Goal: Transaction & Acquisition: Subscribe to service/newsletter

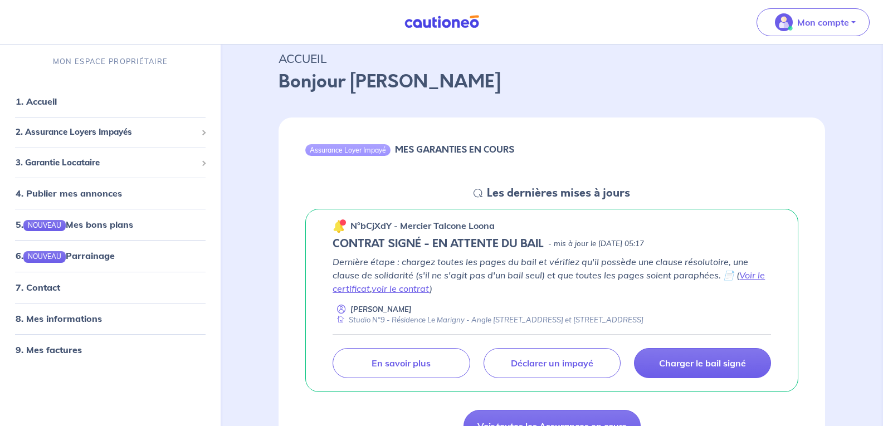
scroll to position [111, 0]
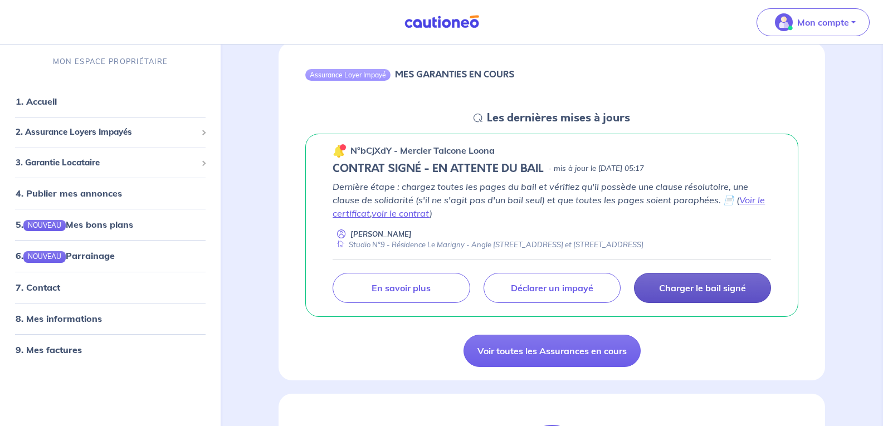
click at [688, 285] on p "Charger le bail signé" at bounding box center [702, 287] width 87 height 11
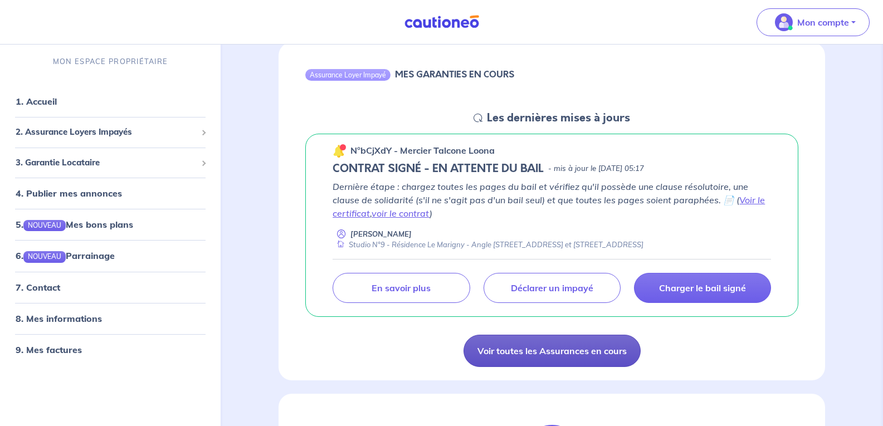
click at [554, 346] on link "Voir toutes les Assurances en cours" at bounding box center [551, 351] width 177 height 32
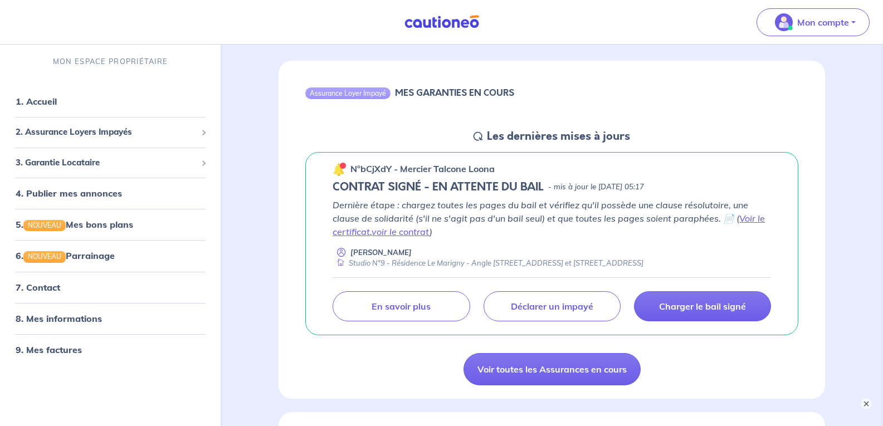
scroll to position [111, 0]
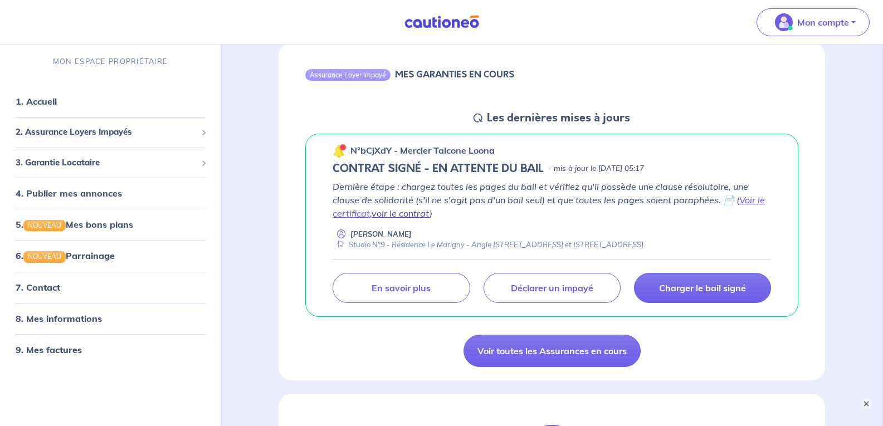
click at [382, 209] on link "voir le contrat" at bounding box center [400, 213] width 58 height 11
click at [43, 285] on link "7. Contact" at bounding box center [37, 286] width 43 height 11
click at [55, 129] on span "2. Assurance Loyers Impayés" at bounding box center [106, 132] width 181 height 13
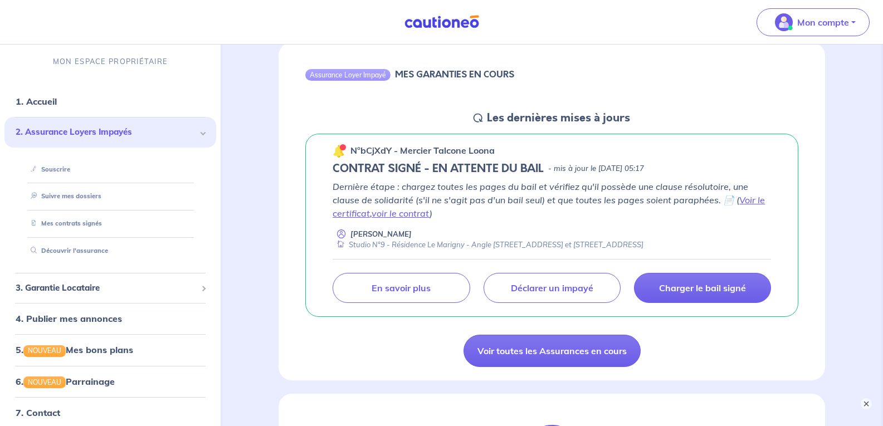
click at [55, 129] on span "2. Assurance Loyers Impayés" at bounding box center [106, 132] width 181 height 13
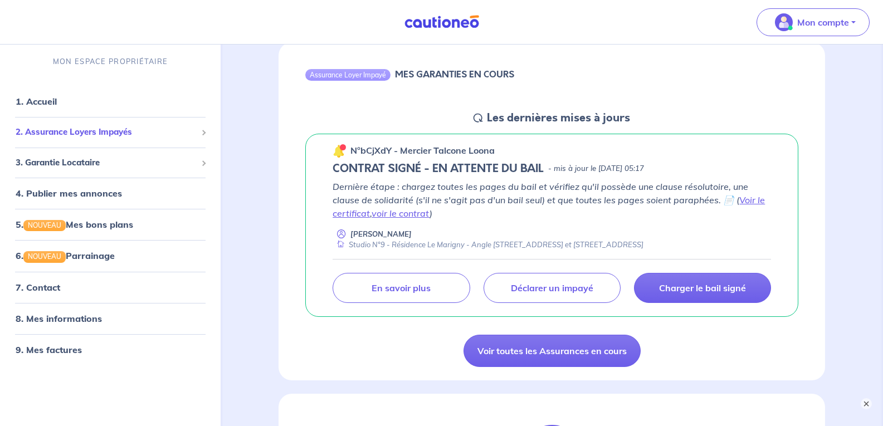
click at [54, 129] on span "2. Assurance Loyers Impayés" at bounding box center [106, 132] width 181 height 13
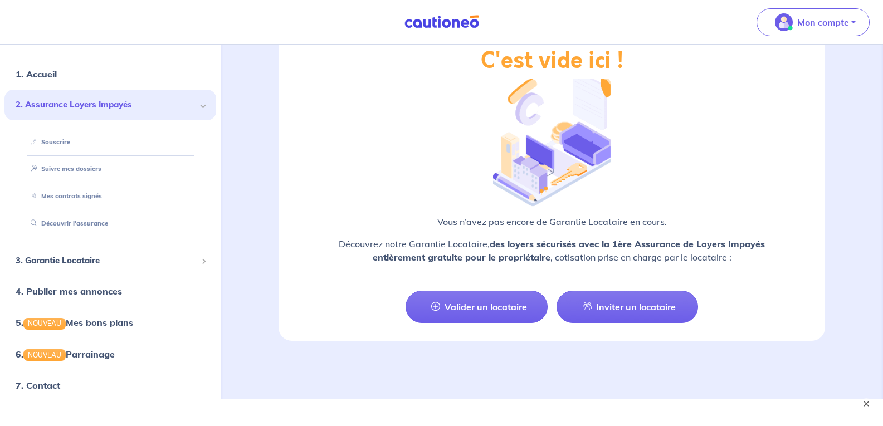
scroll to position [1298, 0]
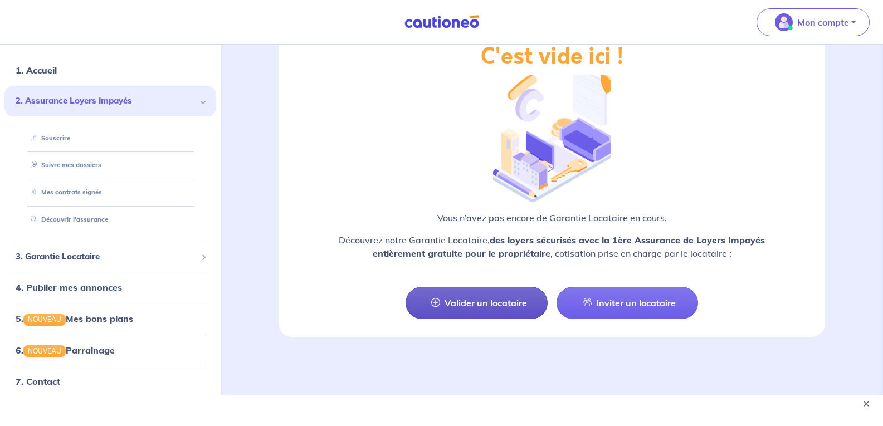
click at [459, 287] on link "Valider un locataire" at bounding box center [475, 303] width 141 height 32
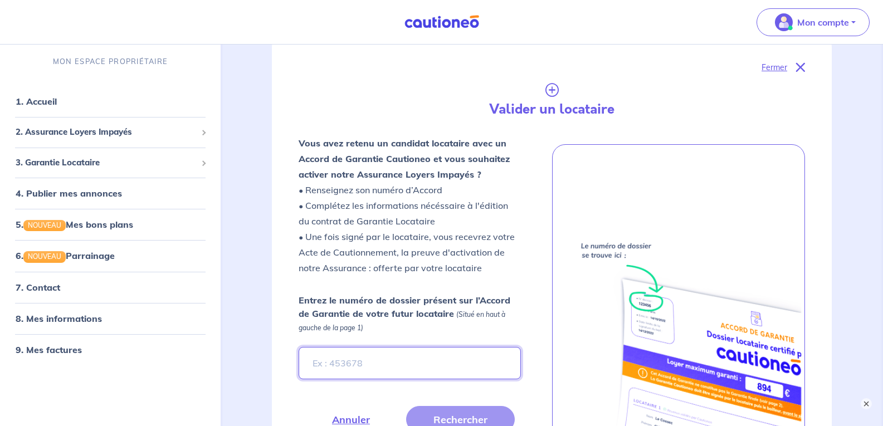
scroll to position [130, 0]
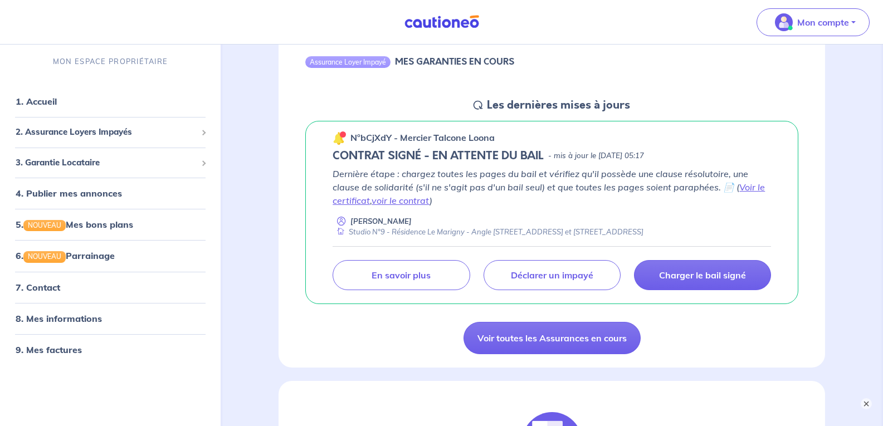
scroll to position [111, 0]
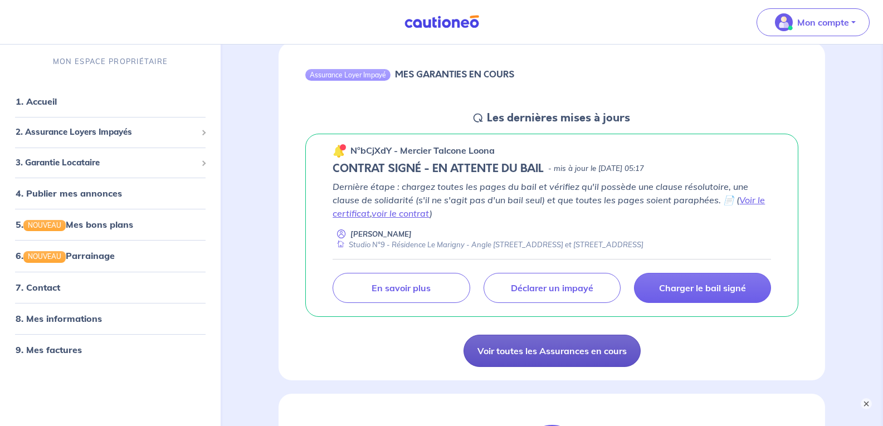
click at [530, 350] on link "Voir toutes les Assurances en cours" at bounding box center [551, 351] width 177 height 32
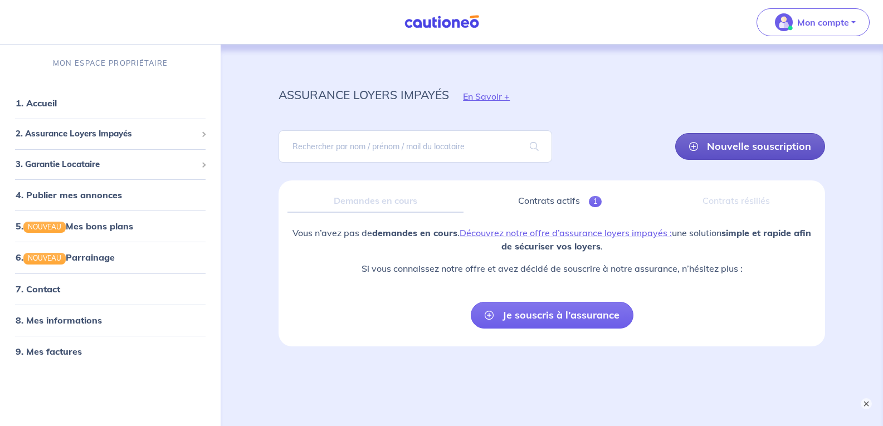
click at [737, 144] on link "Nouvelle souscription" at bounding box center [750, 146] width 150 height 27
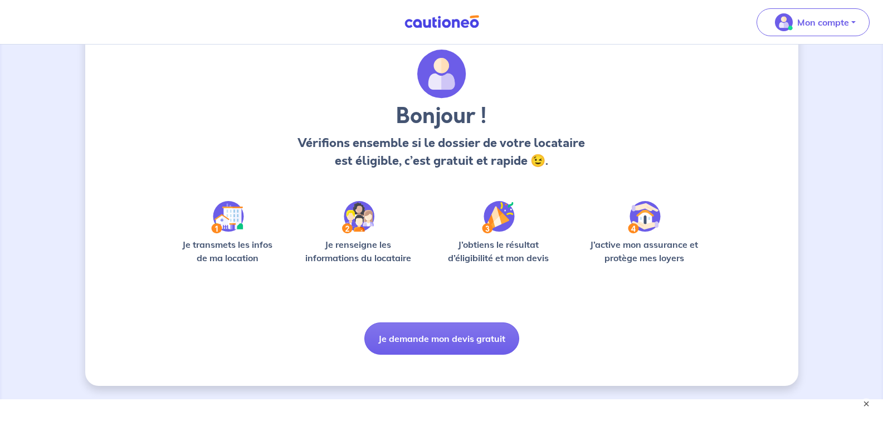
scroll to position [53, 0]
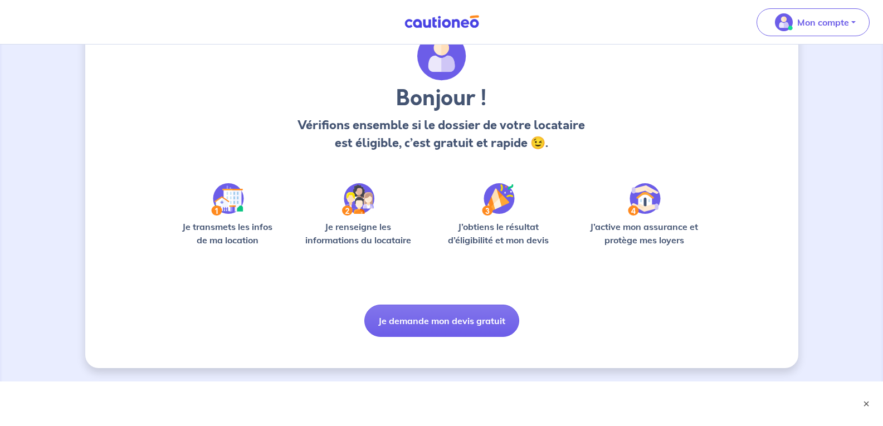
click at [224, 205] on img at bounding box center [227, 199] width 33 height 32
click at [215, 211] on img at bounding box center [227, 199] width 33 height 32
click at [430, 316] on button "Je demande mon devis gratuit" at bounding box center [441, 321] width 155 height 32
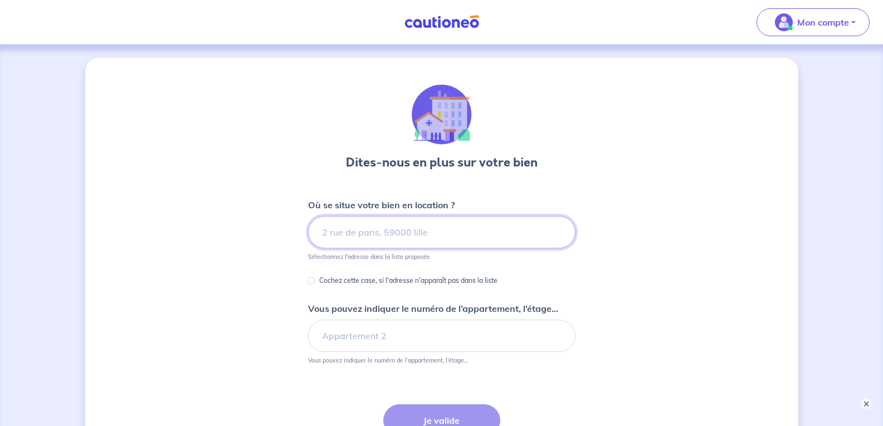
click at [321, 232] on input at bounding box center [441, 232] width 267 height 32
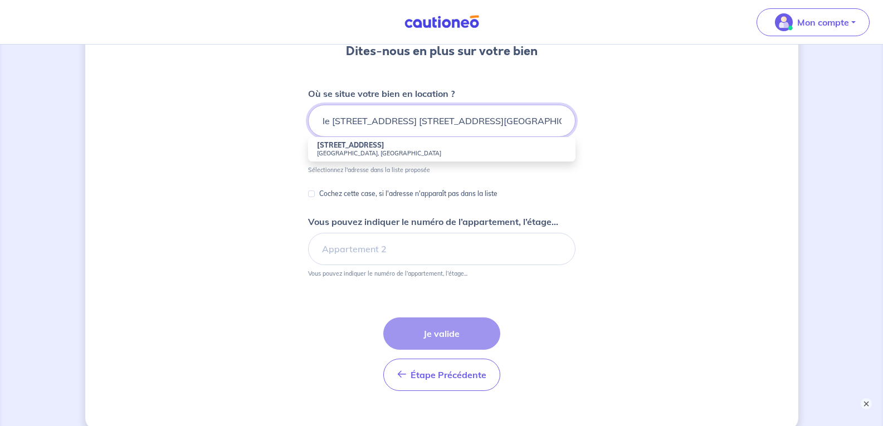
scroll to position [0, 21]
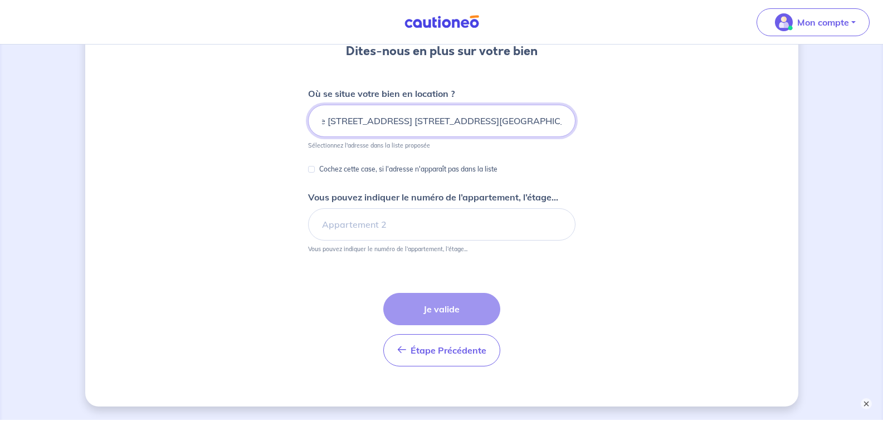
type input "Angle [STREET_ADDRESS] [STREET_ADDRESS][GEOGRAPHIC_DATA] [GEOGRAPHIC_DATA]"
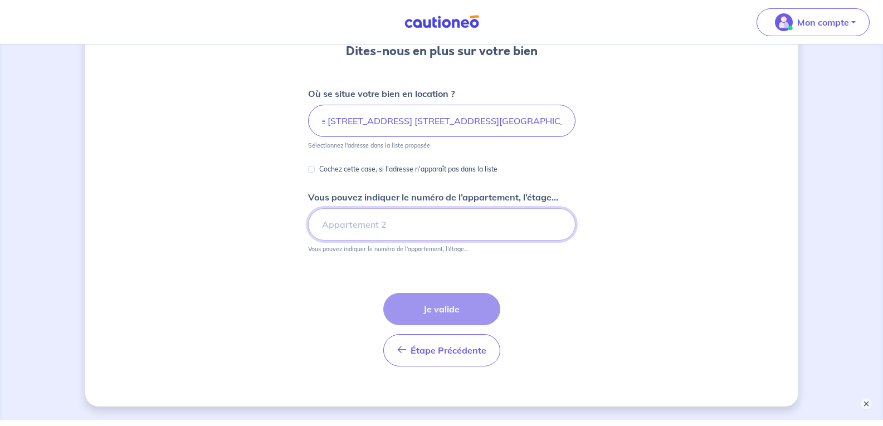
scroll to position [0, 0]
click at [319, 228] on input "Vous pouvez indiquer le numéro de l’appartement, l’étage..." at bounding box center [441, 224] width 267 height 32
type input "appartement n°9 1er étage"
click at [434, 312] on div "Étape Précédente Précédent Je valide Je valide" at bounding box center [441, 330] width 117 height 74
click at [439, 305] on div "Étape Précédente Précédent Je valide Je valide" at bounding box center [441, 330] width 117 height 74
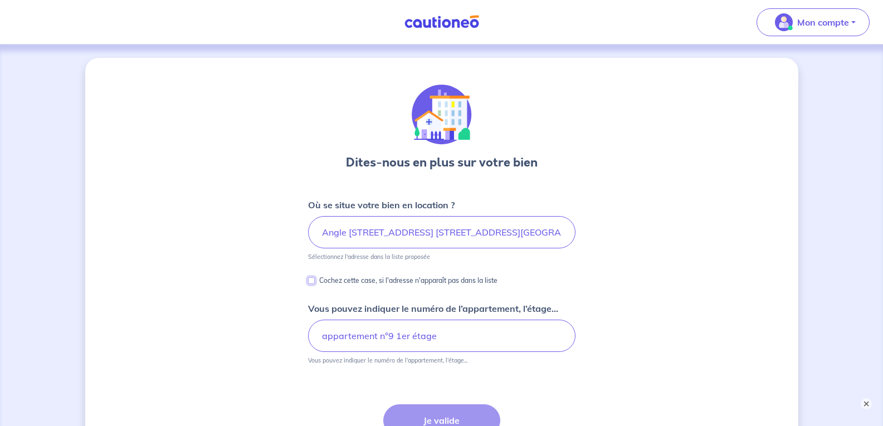
click at [311, 280] on input "Cochez cette case, si l'adresse n'apparaît pas dans la liste" at bounding box center [311, 280] width 7 height 7
checkbox input "true"
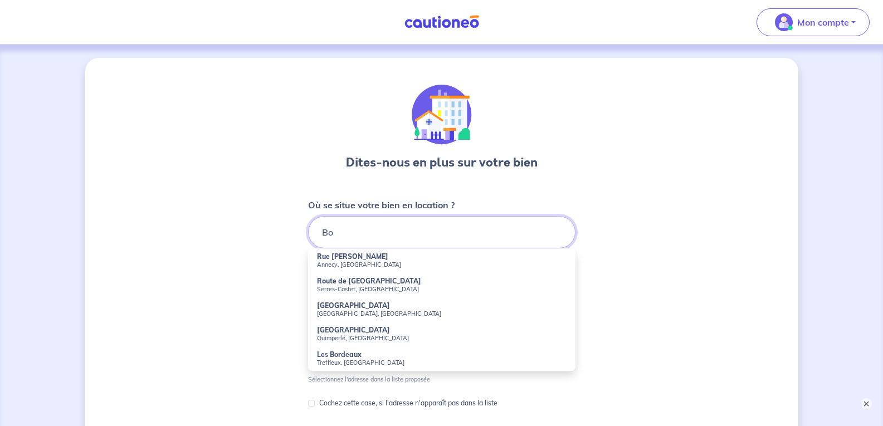
type input "B"
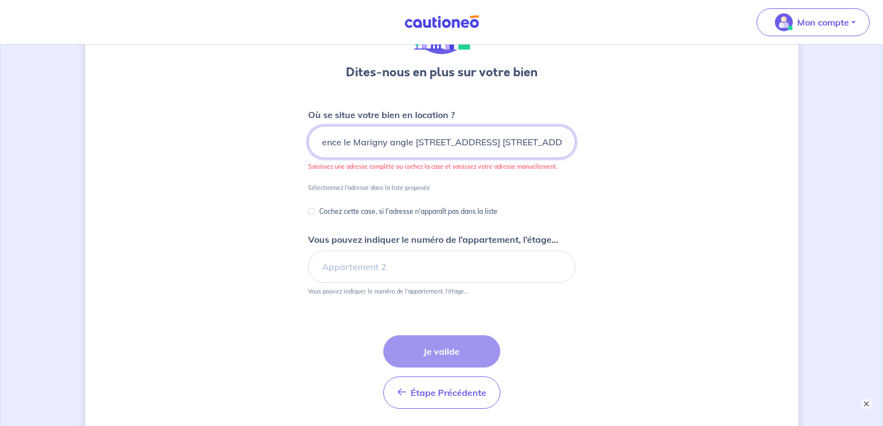
scroll to position [111, 0]
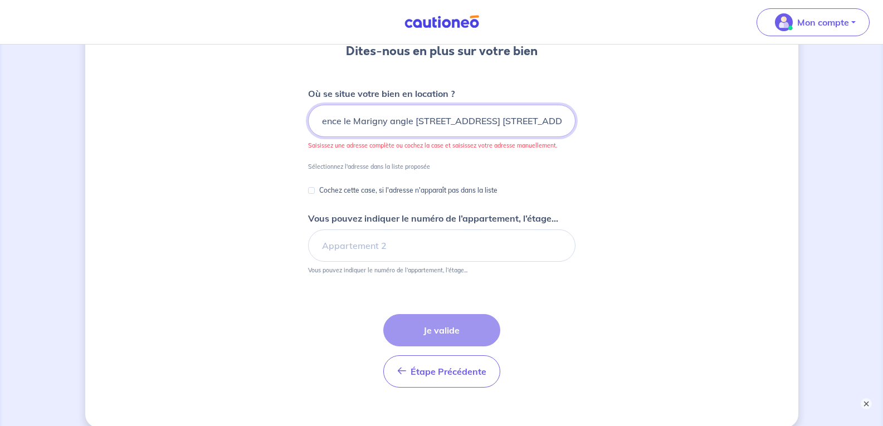
type input "Résidence le Marigny angle [STREET_ADDRESS] [STREET_ADDRESS]"
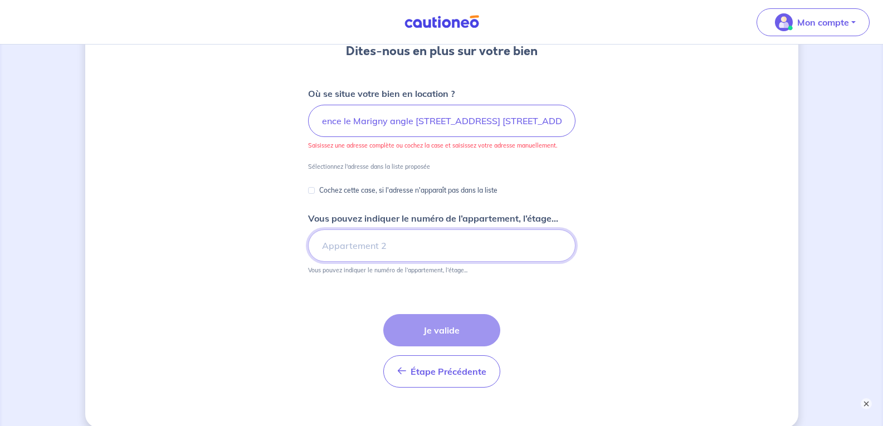
scroll to position [0, 0]
click at [321, 251] on input "Vous pouvez indiquer le numéro de l’appartement, l’étage..." at bounding box center [441, 245] width 267 height 32
type input "appartement n°9 1er étage"
click at [435, 333] on div "Étape Précédente Précédent Je valide Je valide" at bounding box center [441, 351] width 117 height 74
click at [311, 190] on input "Cochez cette case, si l'adresse n'apparaît pas dans la liste" at bounding box center [311, 190] width 7 height 7
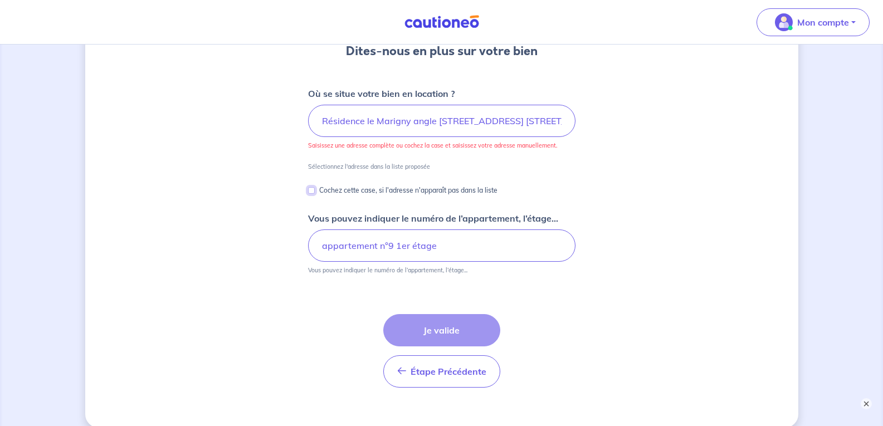
checkbox input "true"
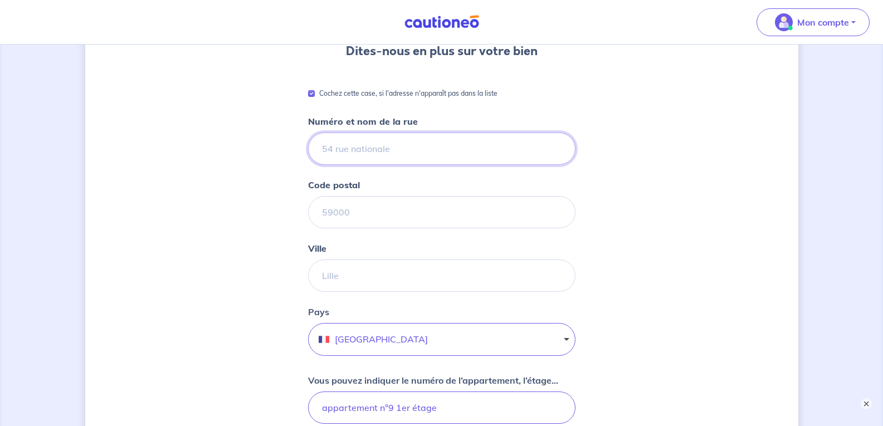
click at [322, 150] on input "Numéro et nom de la rue" at bounding box center [441, 149] width 267 height 32
drag, startPoint x: 375, startPoint y: 148, endPoint x: 381, endPoint y: 150, distance: 6.7
click at [381, 150] on input "résidence Le marigny" at bounding box center [441, 149] width 267 height 32
click at [423, 151] on input "résidence Le Marigny" at bounding box center [441, 149] width 267 height 32
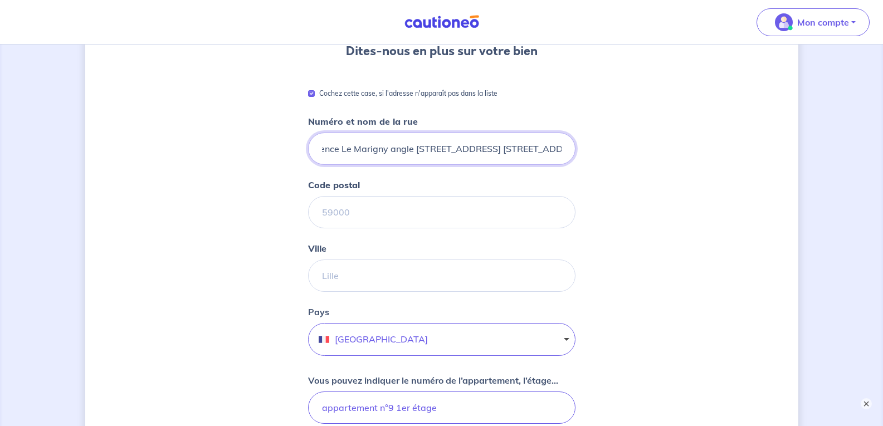
type input "résidence Le Marigny angle [STREET_ADDRESS] [STREET_ADDRESS]"
click at [320, 213] on input "Code postal" at bounding box center [441, 212] width 267 height 32
type input "33800"
type input "[GEOGRAPHIC_DATA]"
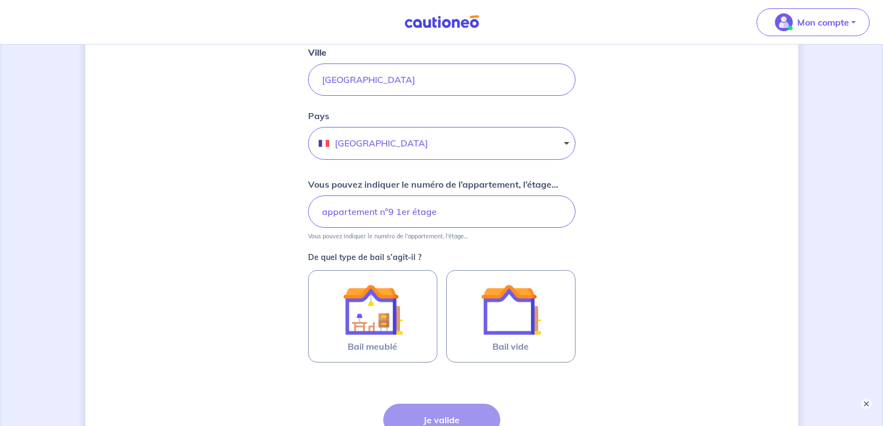
scroll to position [334, 0]
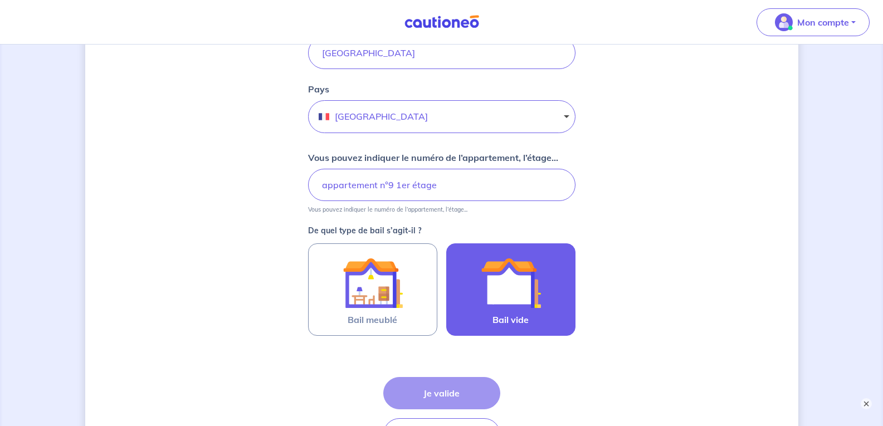
click at [501, 295] on img at bounding box center [511, 283] width 60 height 60
click at [0, 0] on input "Bail vide" at bounding box center [0, 0] width 0 height 0
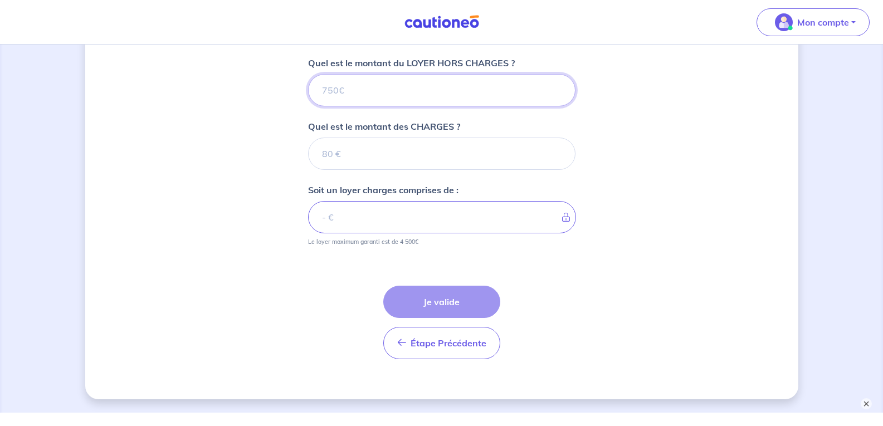
scroll to position [605, 0]
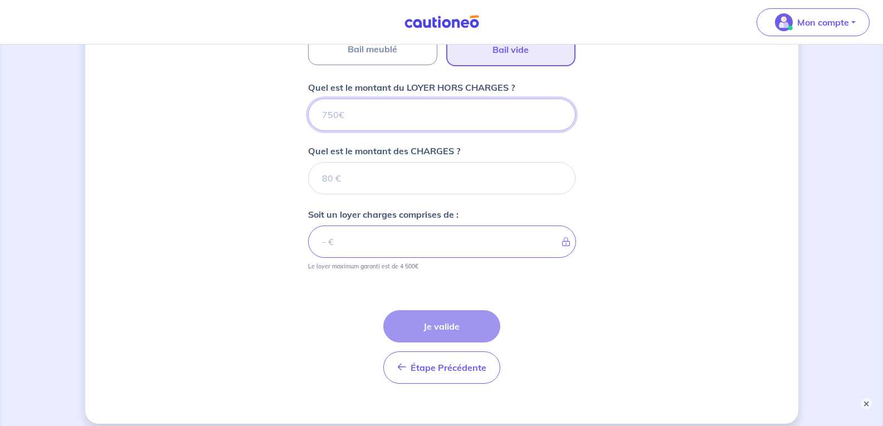
drag, startPoint x: 342, startPoint y: 116, endPoint x: 316, endPoint y: 115, distance: 25.7
click at [316, 115] on input "Quel est le montant du LOYER HORS CHARGES ?" at bounding box center [441, 115] width 267 height 32
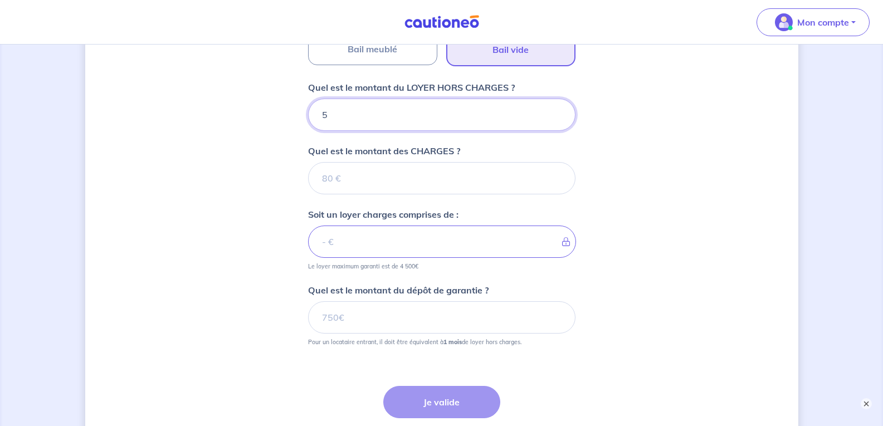
type input "50"
type input "500"
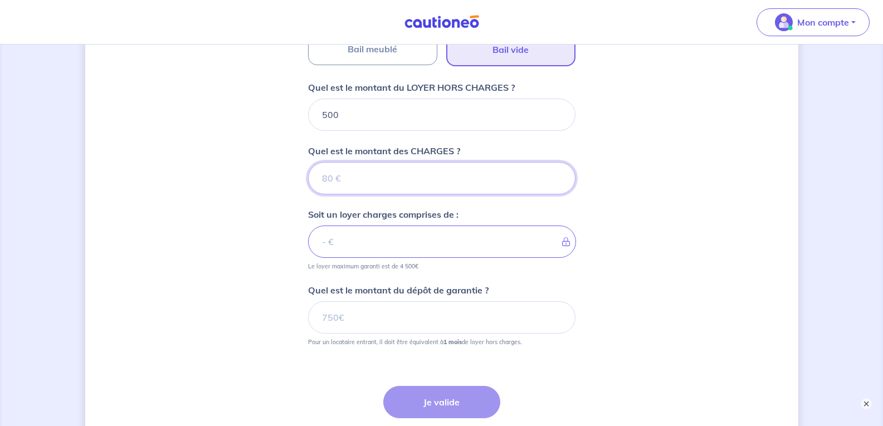
click at [339, 177] on input "Quel est le montant des CHARGES ?" at bounding box center [441, 178] width 267 height 32
type input "40"
type input "540"
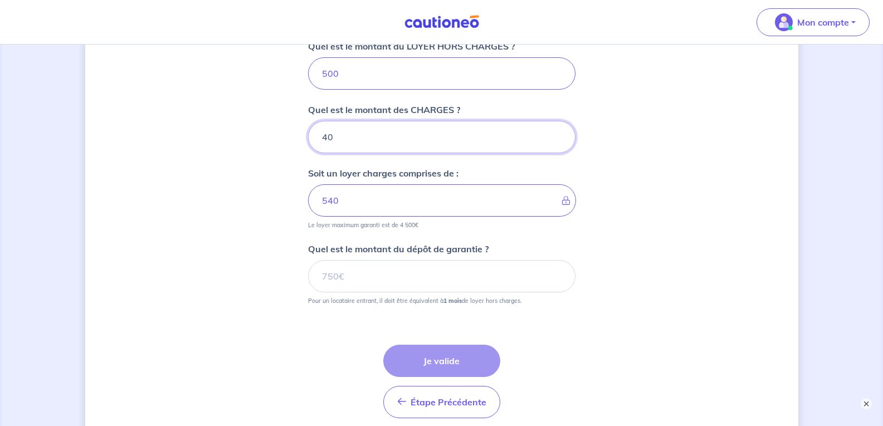
scroll to position [716, 0]
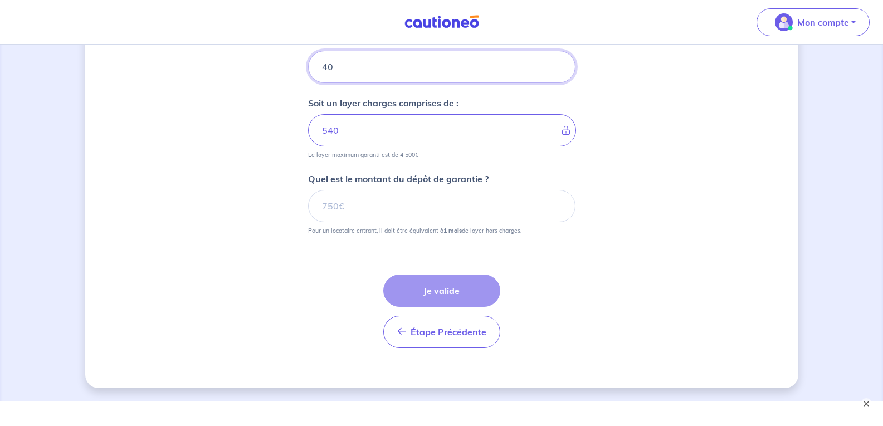
type input "40"
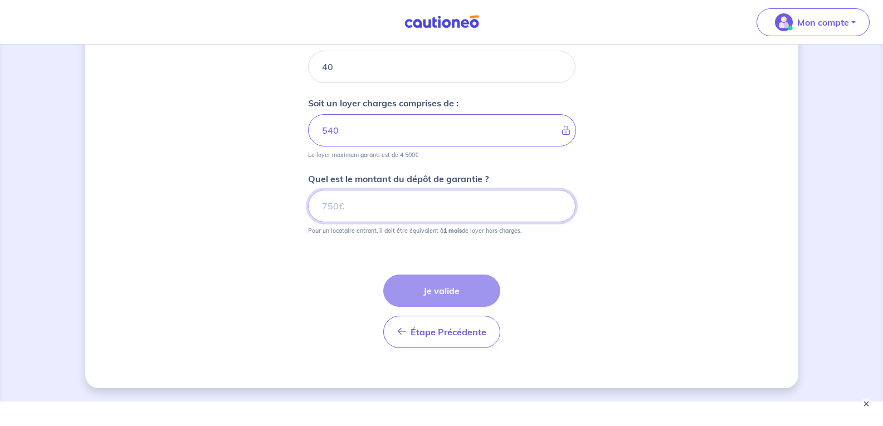
click at [343, 206] on input "Quel est le montant du dépôt de garantie ?" at bounding box center [441, 206] width 267 height 32
type input "500"
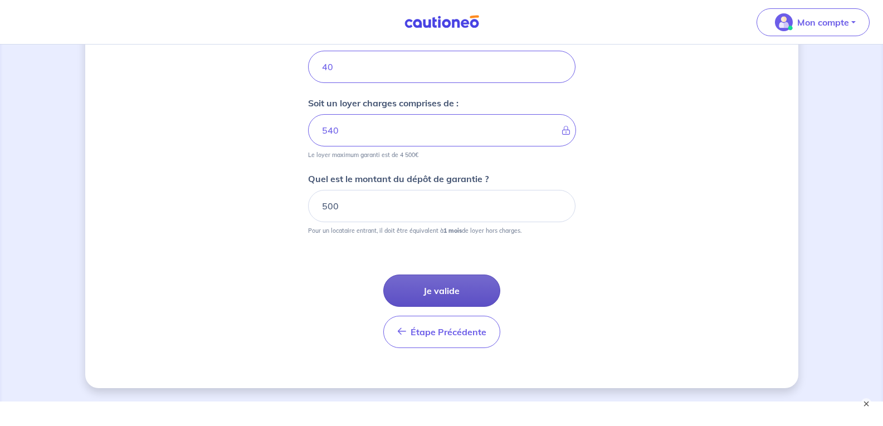
click at [437, 288] on button "Je valide" at bounding box center [441, 291] width 117 height 32
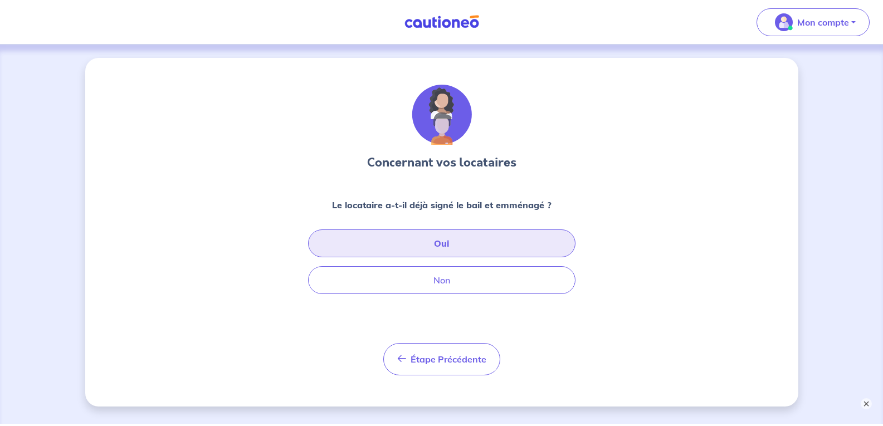
click at [439, 241] on button "Oui" at bounding box center [441, 243] width 267 height 28
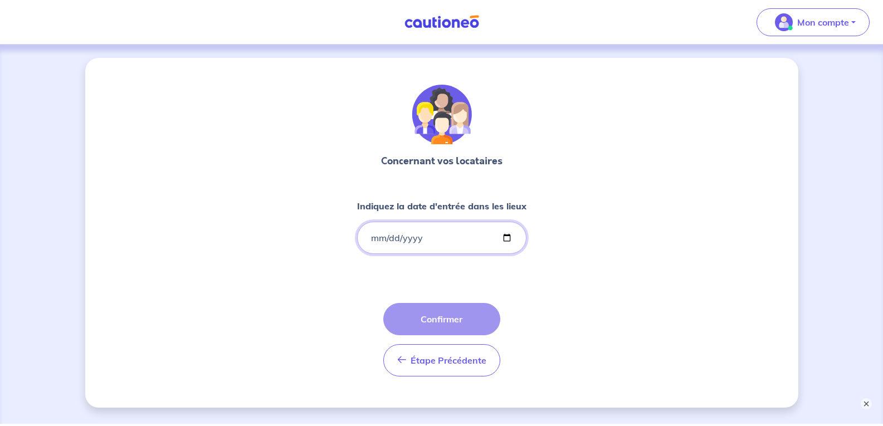
click at [505, 237] on input "Indiquez la date d'entrée dans les lieux" at bounding box center [441, 238] width 169 height 32
type input "[DATE]"
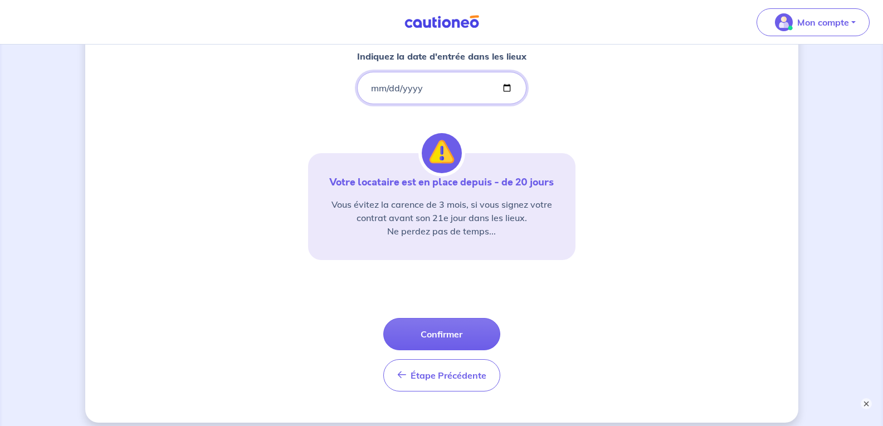
scroll to position [167, 0]
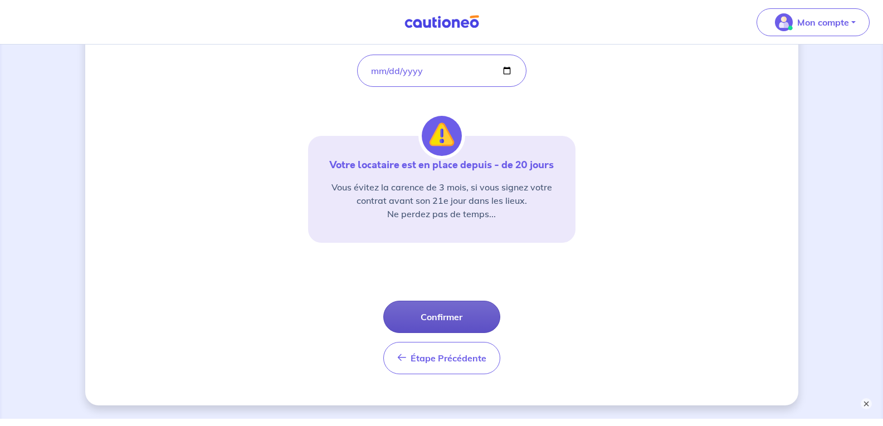
click at [428, 311] on button "Confirmer" at bounding box center [441, 317] width 117 height 32
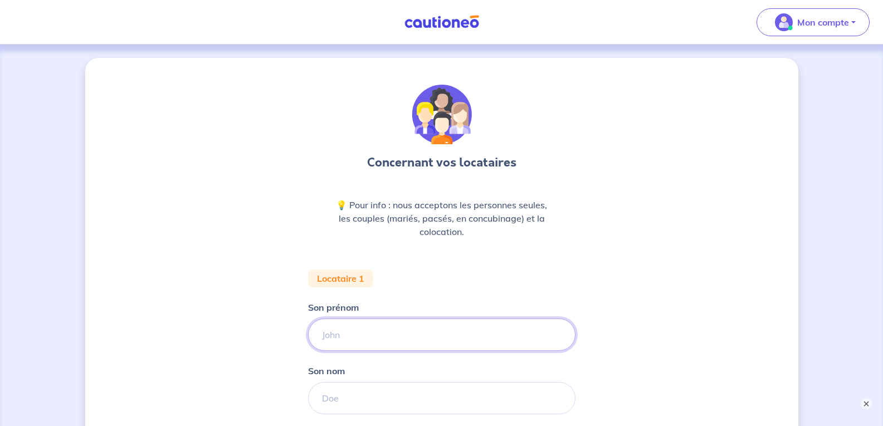
click at [321, 334] on input "Son prénom" at bounding box center [441, 335] width 267 height 32
type input "[PERSON_NAME]"
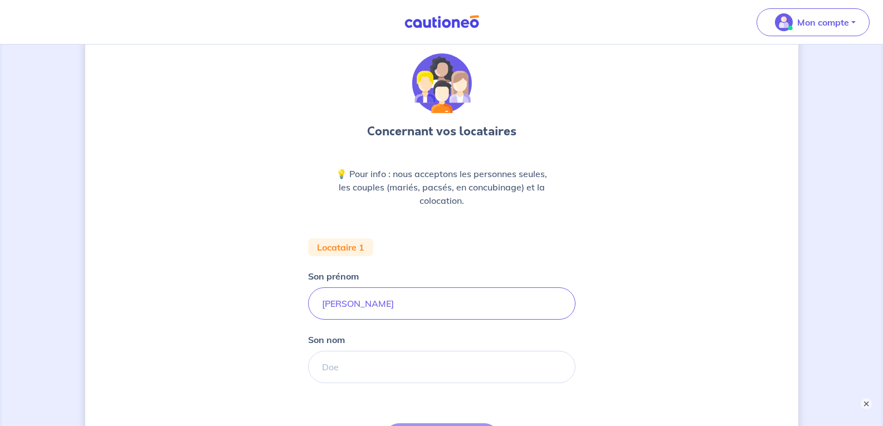
scroll to position [56, 0]
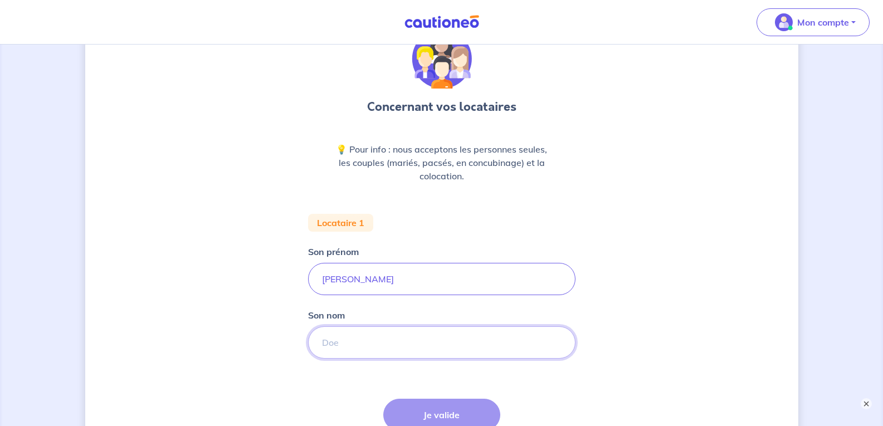
click at [320, 341] on input "Son nom" at bounding box center [441, 342] width 267 height 32
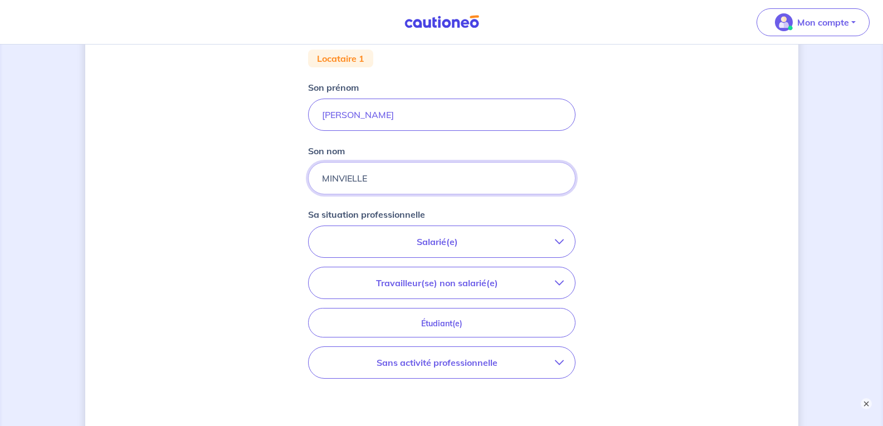
scroll to position [223, 0]
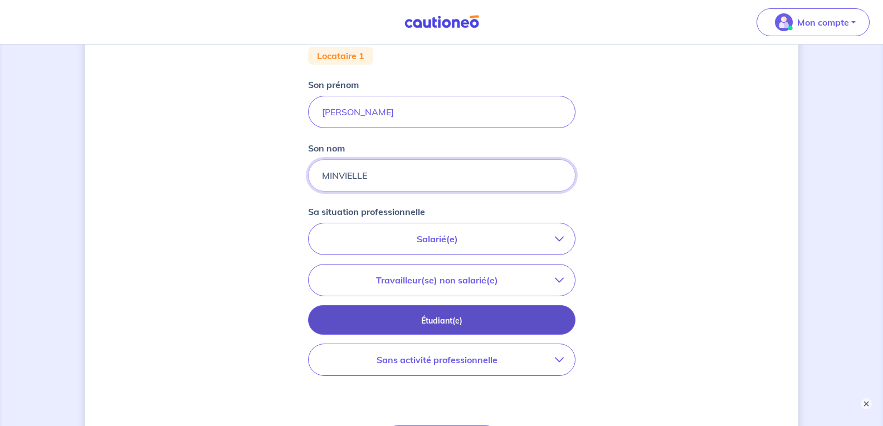
type input "MINVIELLE"
click at [443, 322] on p "Étudiant(e)" at bounding box center [441, 321] width 239 height 12
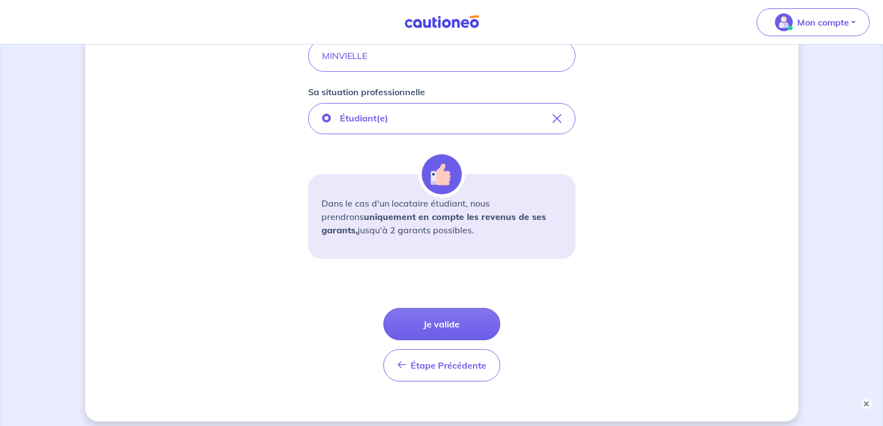
scroll to position [390, 0]
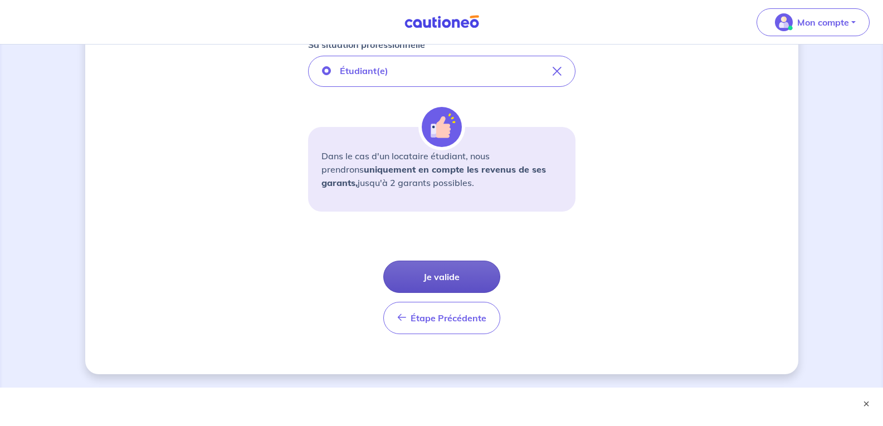
click at [432, 272] on button "Je valide" at bounding box center [441, 277] width 117 height 32
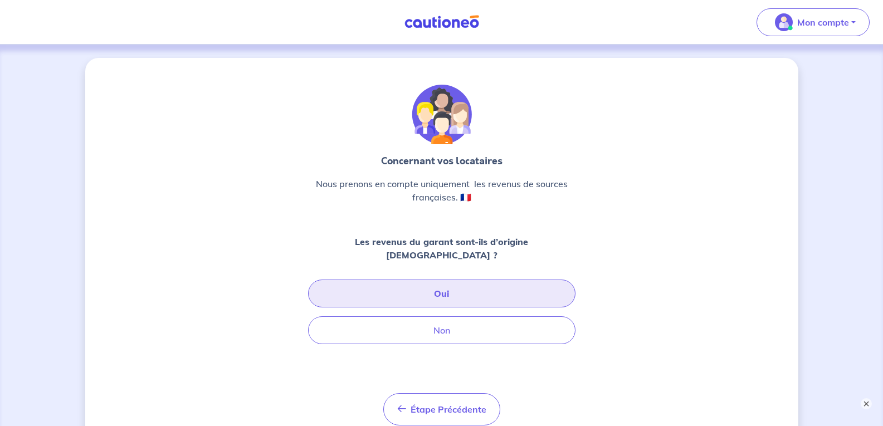
click at [442, 280] on button "Oui" at bounding box center [441, 294] width 267 height 28
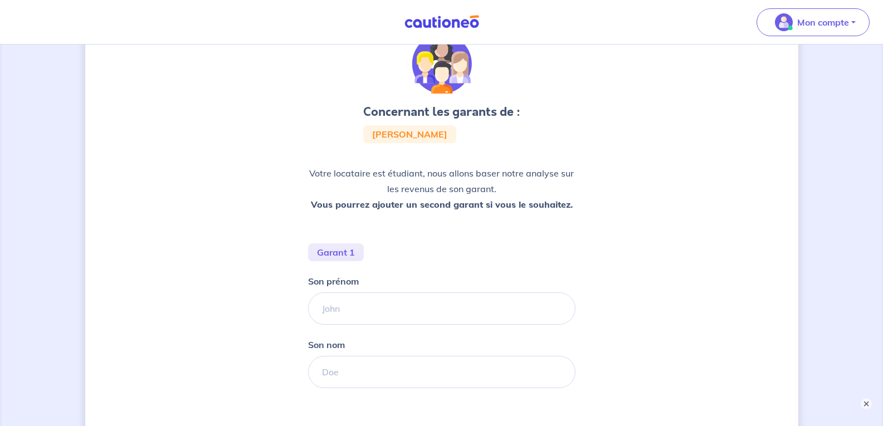
scroll to position [111, 0]
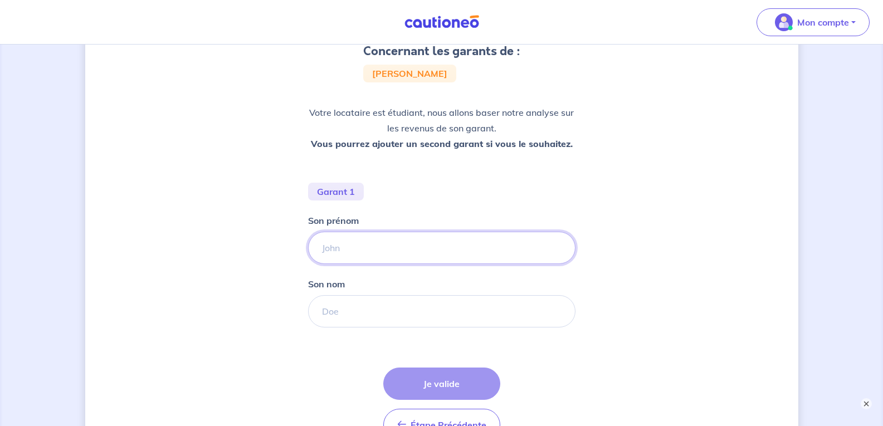
click at [320, 248] on input "Son prénom" at bounding box center [441, 248] width 267 height 32
type input "[PERSON_NAME]"
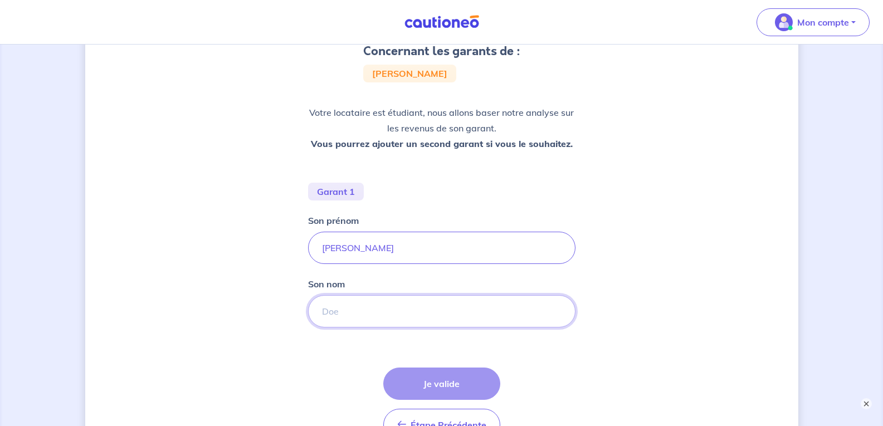
click at [321, 311] on input "Son nom" at bounding box center [441, 311] width 267 height 32
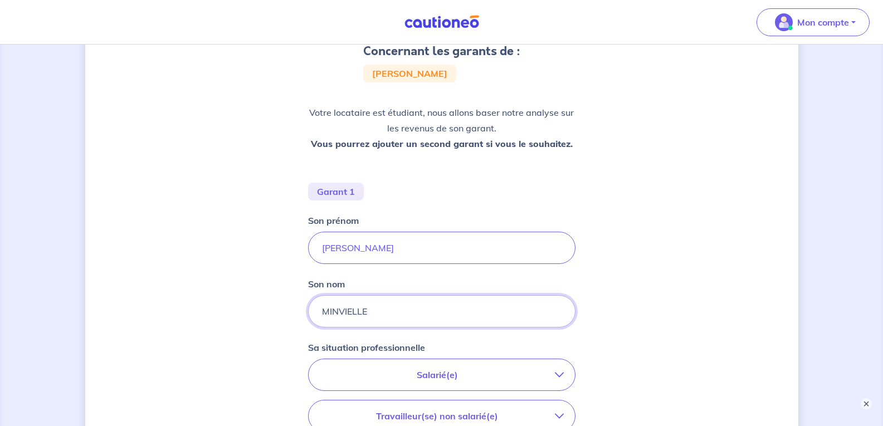
type input "MINVIELLE"
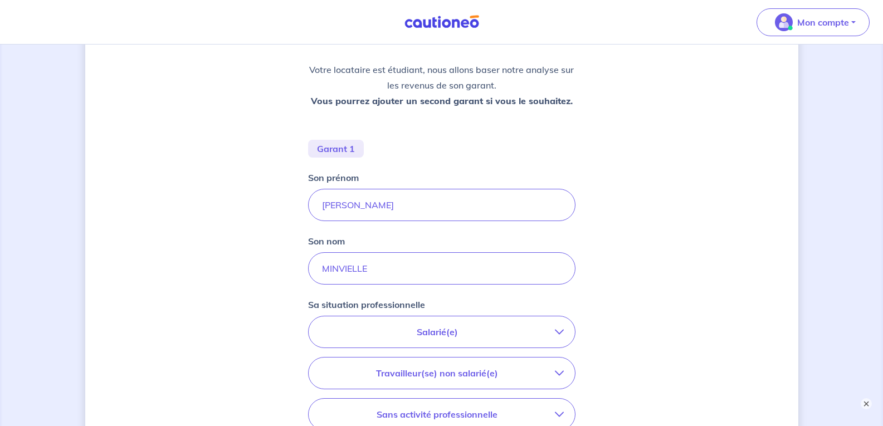
scroll to position [278, 0]
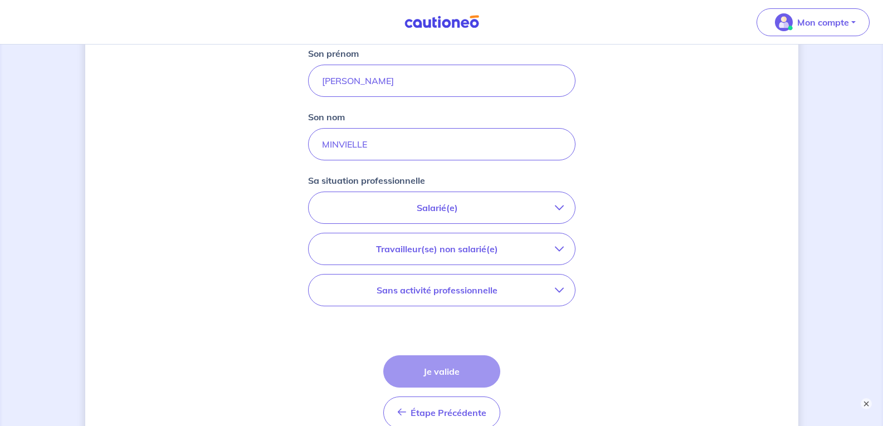
click at [423, 206] on p "Salarié(e)" at bounding box center [437, 207] width 235 height 13
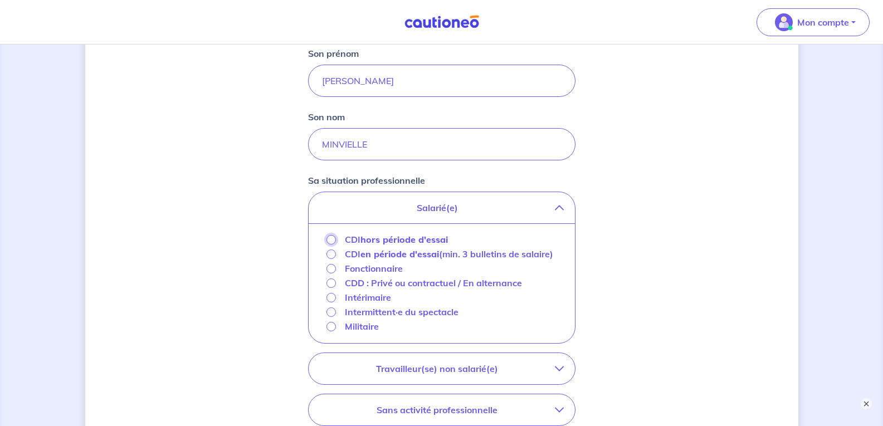
click at [331, 241] on input "CDI hors période d'essai" at bounding box center [330, 239] width 9 height 9
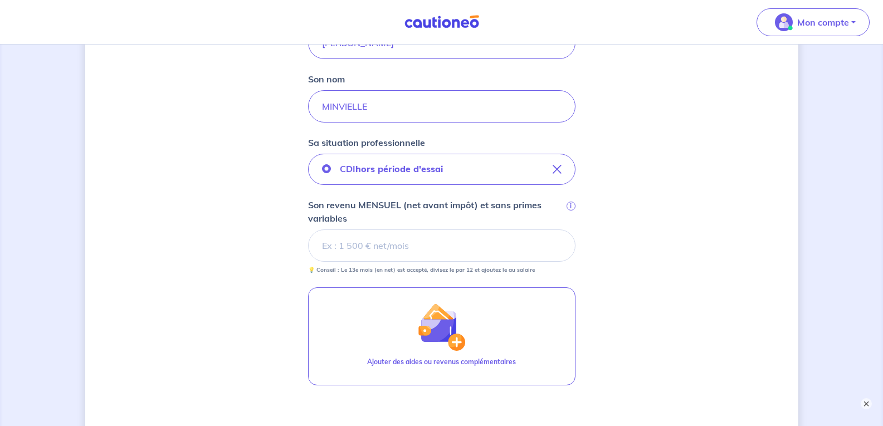
scroll to position [334, 0]
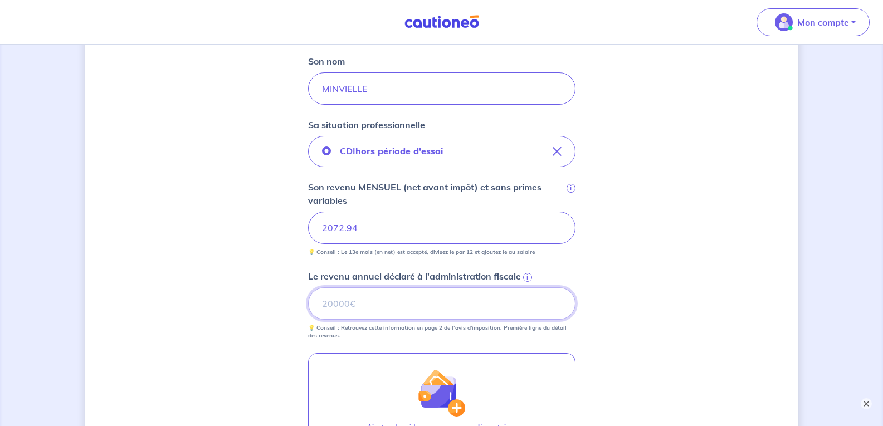
click at [320, 306] on input "Le revenu annuel déclaré à l'administration fiscale i" at bounding box center [441, 303] width 267 height 32
click at [527, 278] on span "i" at bounding box center [527, 277] width 9 height 9
click at [527, 287] on input "Le revenu annuel déclaré à l'administration fiscale i" at bounding box center [441, 303] width 267 height 32
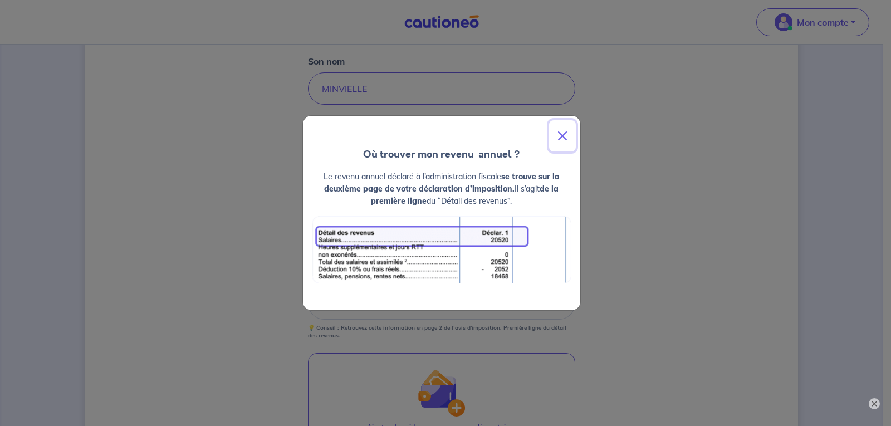
click at [564, 132] on button "Close" at bounding box center [562, 135] width 27 height 31
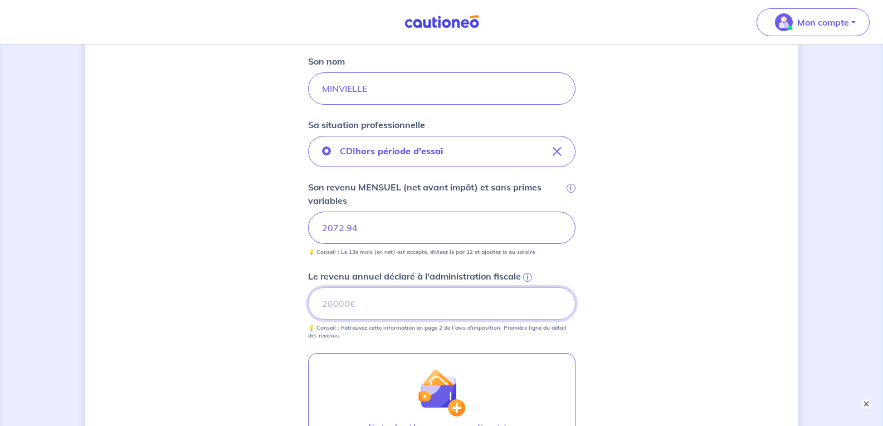
click at [322, 304] on input "Le revenu annuel déclaré à l'administration fiscale i" at bounding box center [441, 303] width 267 height 32
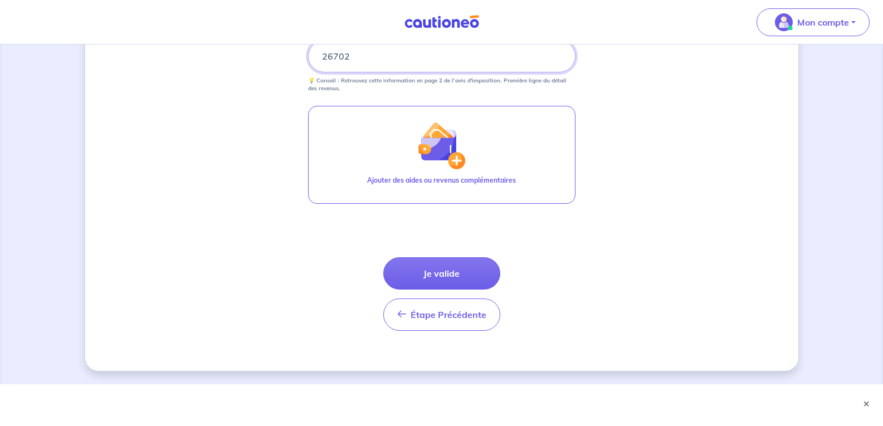
scroll to position [584, 0]
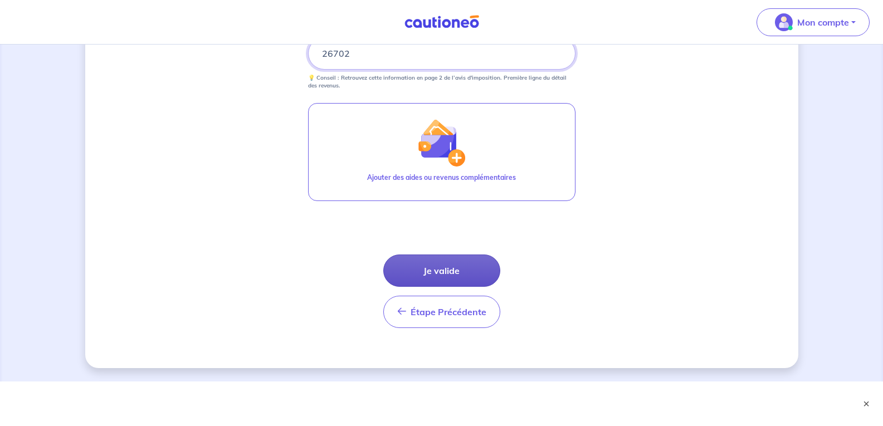
type input "26702"
click at [434, 267] on button "Je valide" at bounding box center [441, 271] width 117 height 32
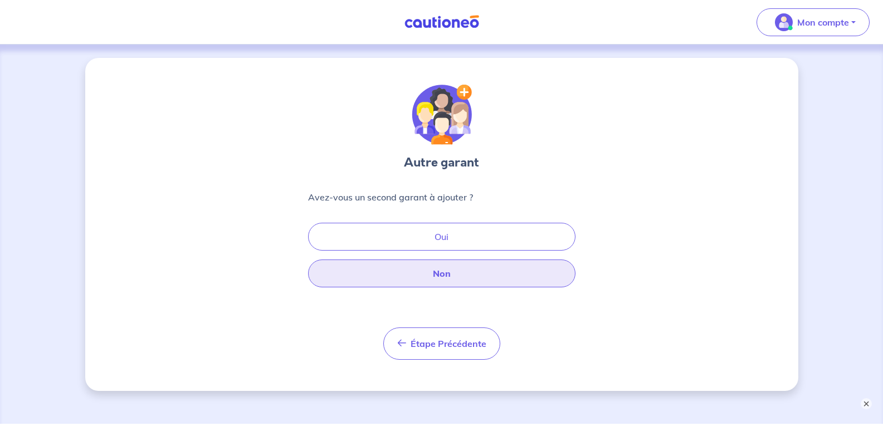
click at [437, 272] on button "Non" at bounding box center [441, 274] width 267 height 28
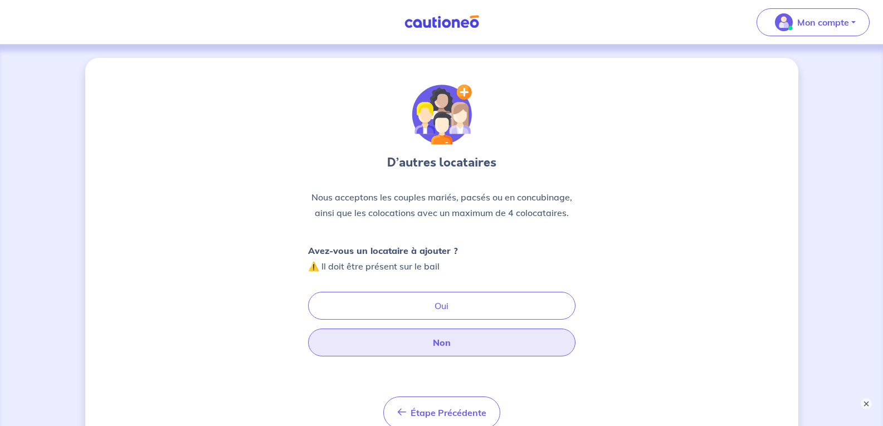
click at [445, 339] on button "Non" at bounding box center [441, 343] width 267 height 28
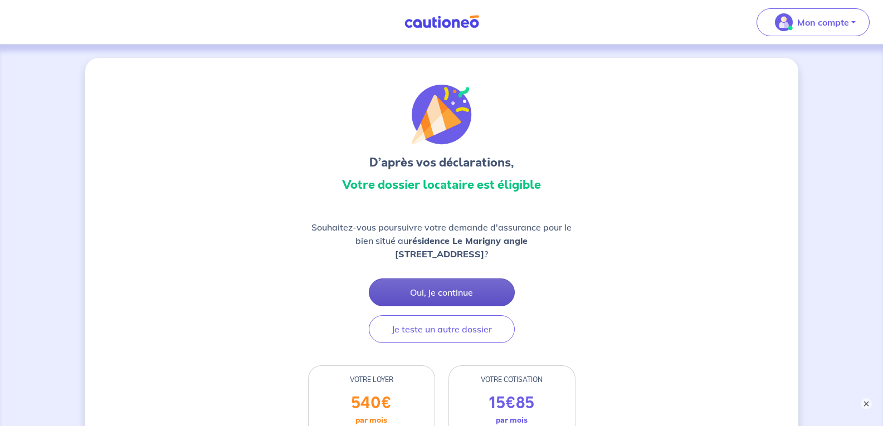
click at [438, 288] on button "Oui, je continue" at bounding box center [442, 292] width 146 height 28
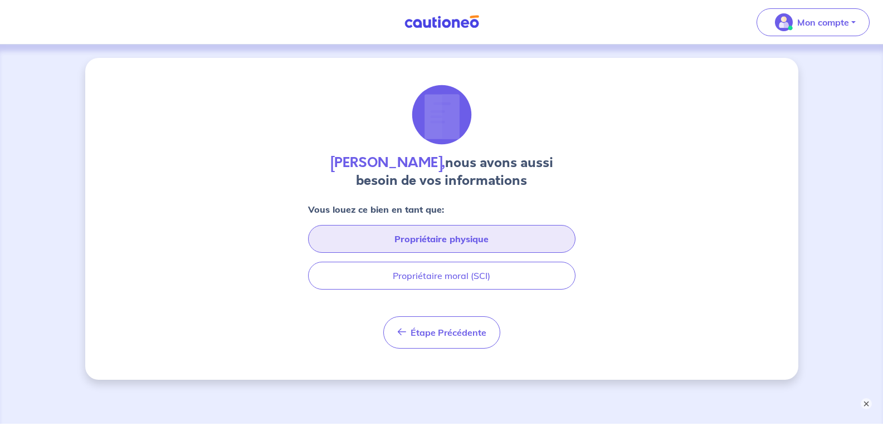
click at [437, 238] on button "Propriétaire physique" at bounding box center [441, 239] width 267 height 28
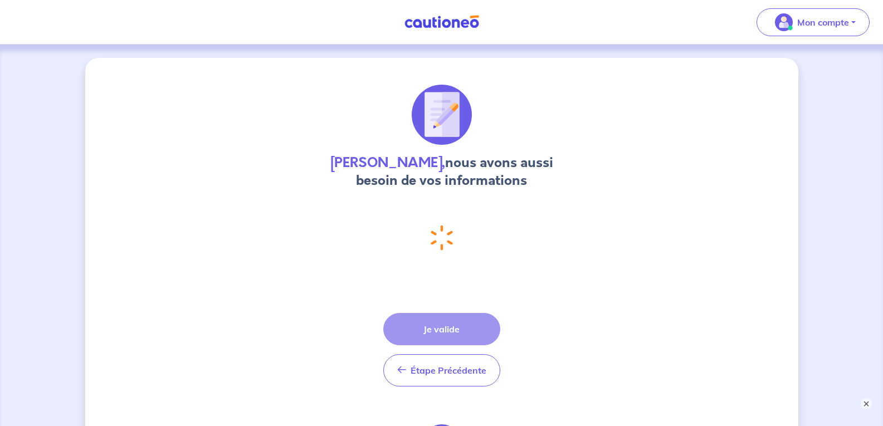
select select "FR"
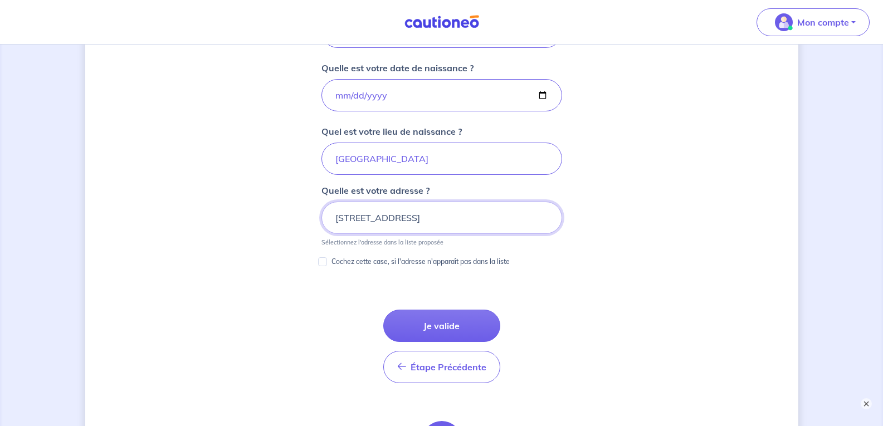
scroll to position [504, 0]
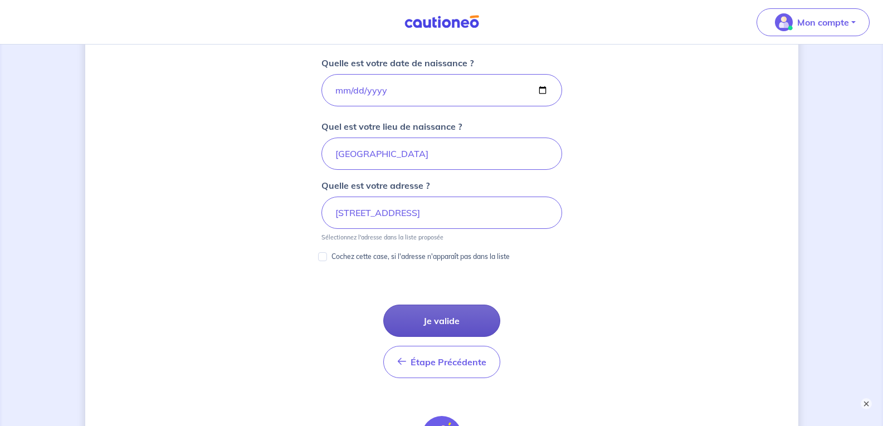
click at [436, 316] on button "Je valide" at bounding box center [441, 321] width 117 height 32
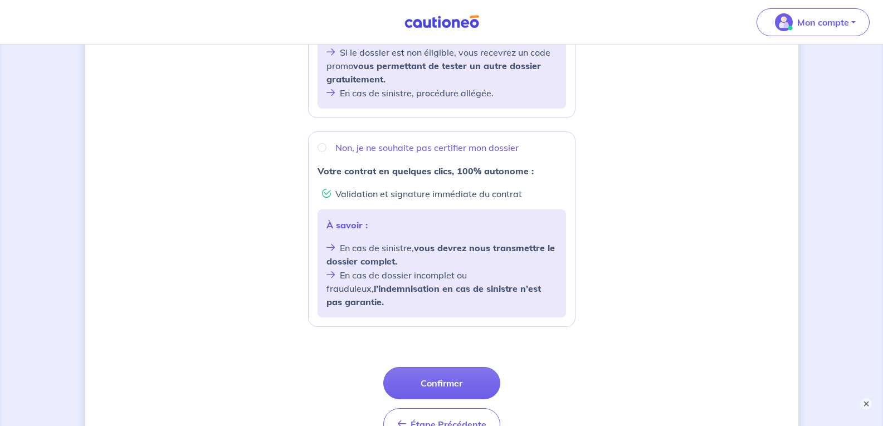
scroll to position [334, 0]
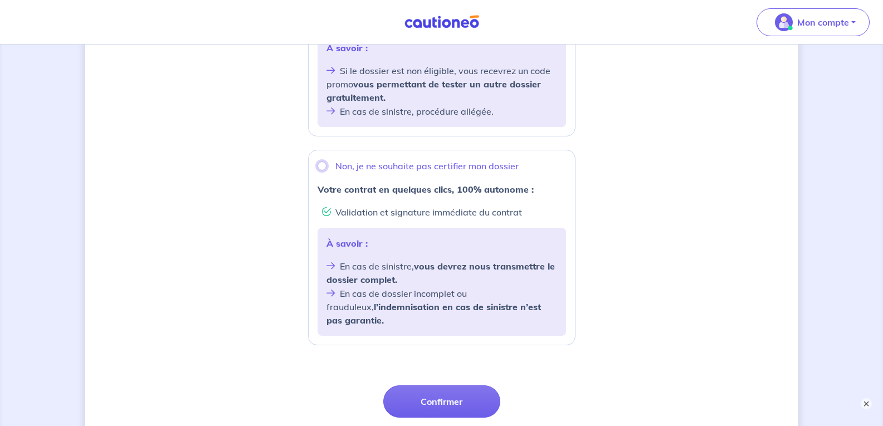
click at [324, 168] on input "Non, je ne souhaite pas certifier mon dossier" at bounding box center [321, 166] width 9 height 9
radio input "true"
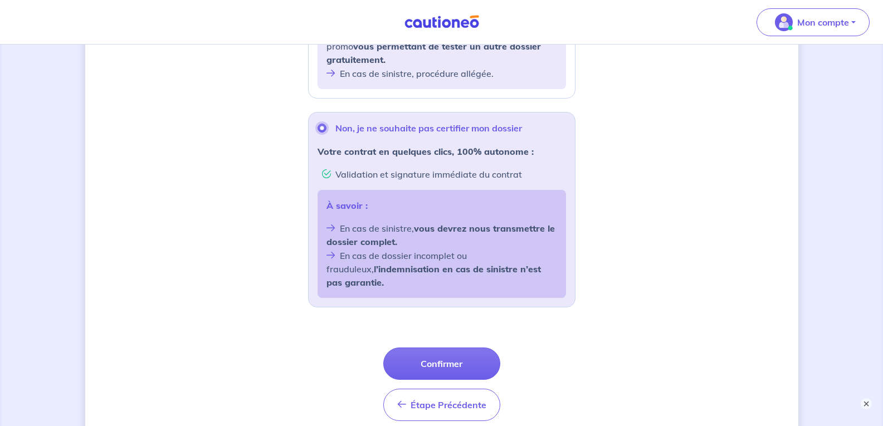
scroll to position [452, 0]
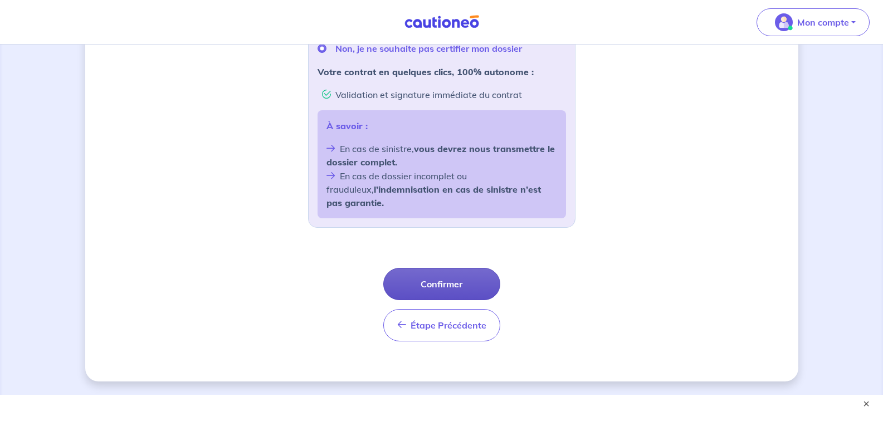
click at [438, 268] on button "Confirmer" at bounding box center [441, 284] width 117 height 32
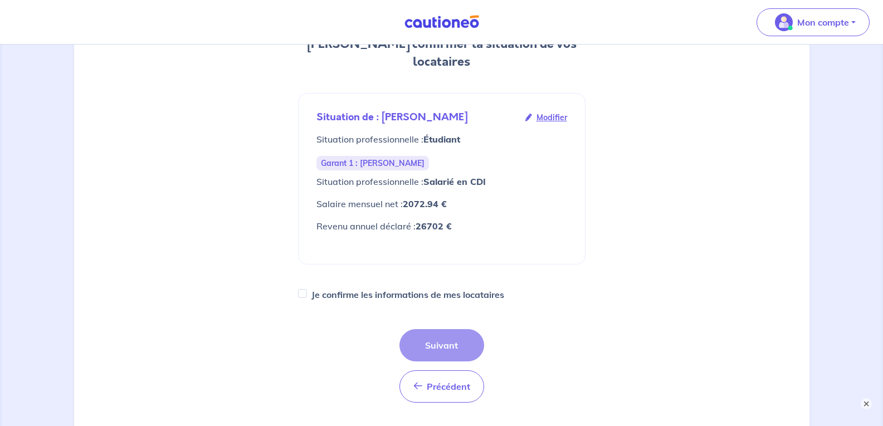
scroll to position [223, 0]
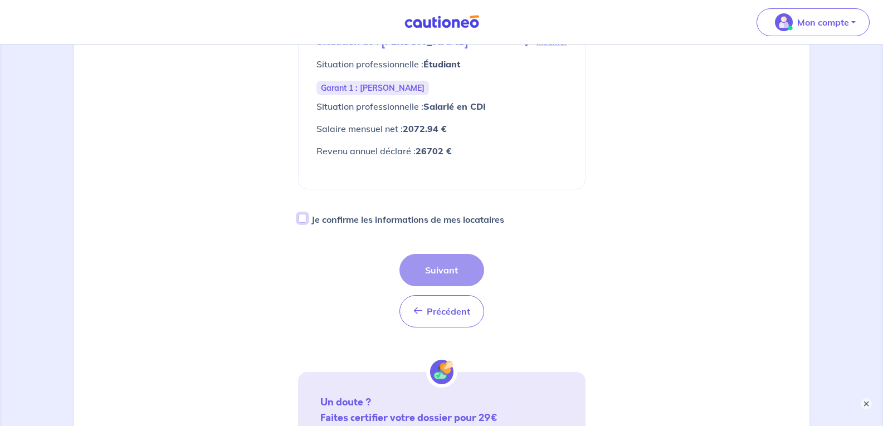
click at [304, 214] on input "Je confirme les informations de mes locataires" at bounding box center [302, 218] width 9 height 9
checkbox input "true"
click at [432, 254] on button "Suivant" at bounding box center [441, 270] width 85 height 32
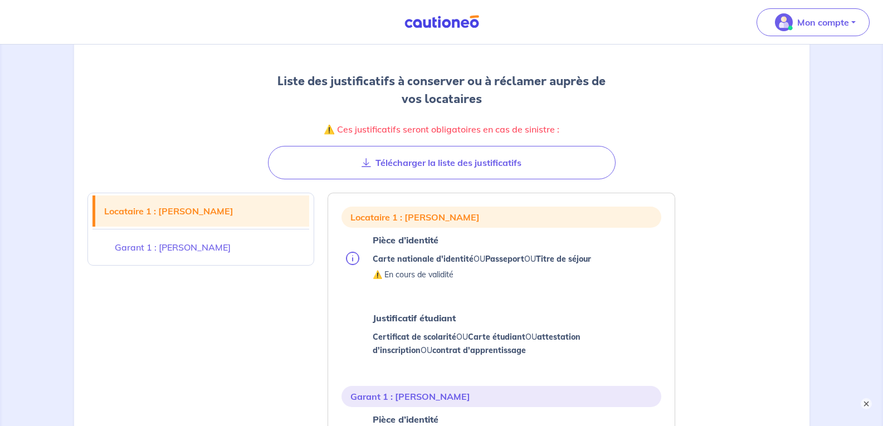
scroll to position [167, 0]
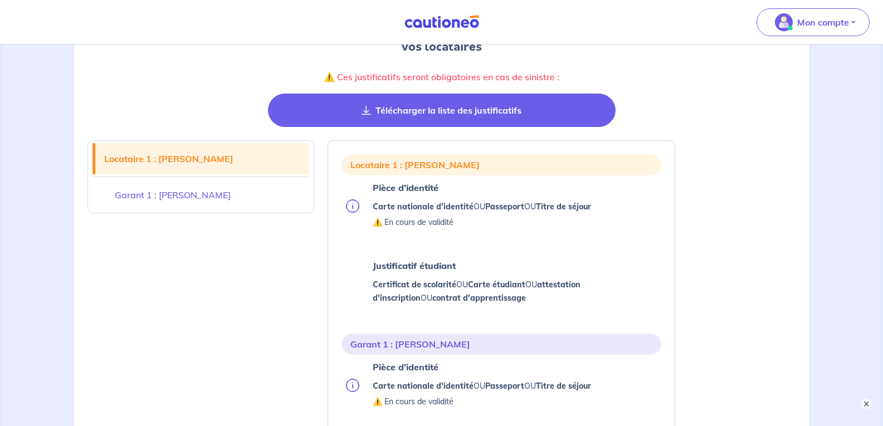
click at [446, 107] on button "Télécharger la liste des justificatifs" at bounding box center [442, 110] width 348 height 33
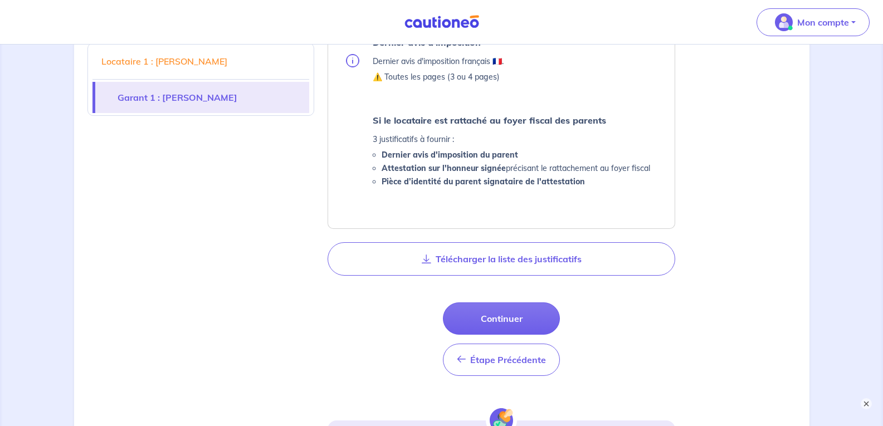
scroll to position [780, 0]
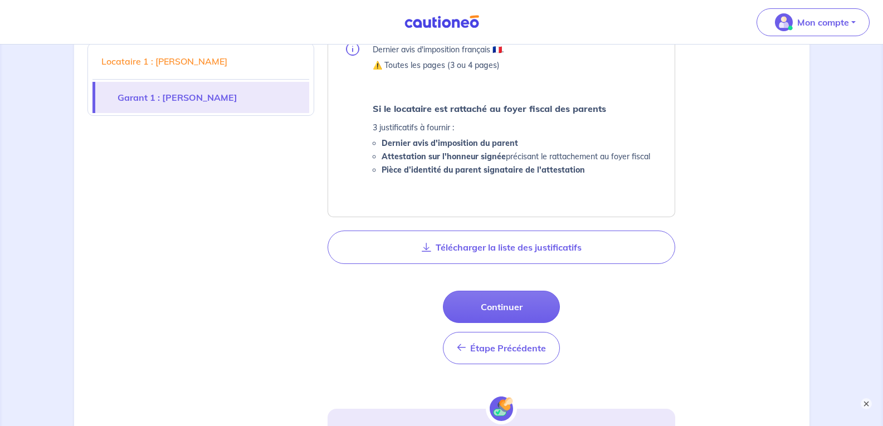
drag, startPoint x: 492, startPoint y: 246, endPoint x: 703, endPoint y: 370, distance: 244.4
click at [492, 246] on button "Télécharger la liste des justificatifs" at bounding box center [501, 247] width 348 height 33
click at [509, 304] on button "Continuer" at bounding box center [501, 307] width 117 height 32
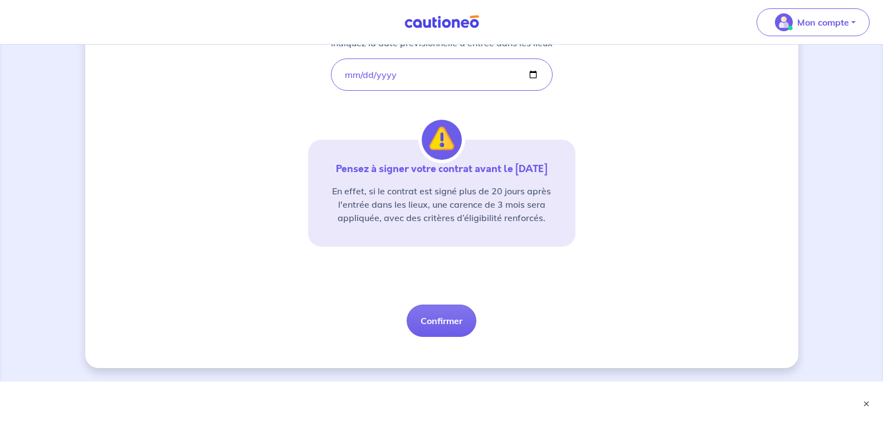
scroll to position [242, 0]
click at [438, 317] on button "Confirmer" at bounding box center [442, 321] width 70 height 32
select select "FR"
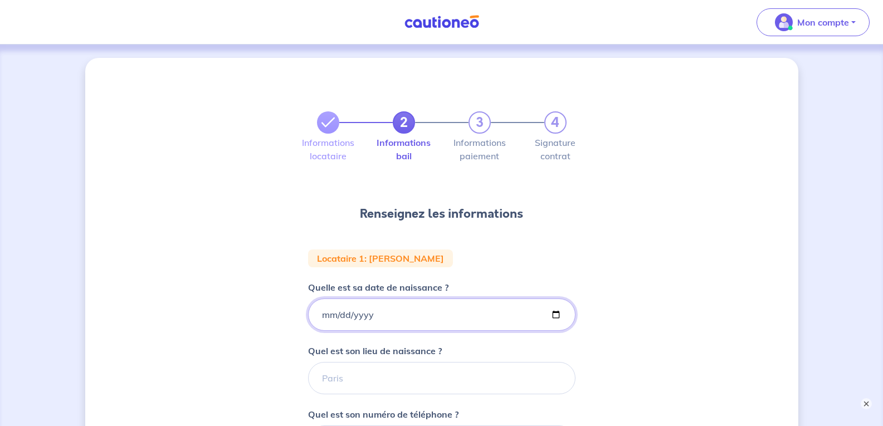
click at [553, 314] on input "Quelle est sa date de naissance ?" at bounding box center [441, 315] width 267 height 32
type input "[DATE]"
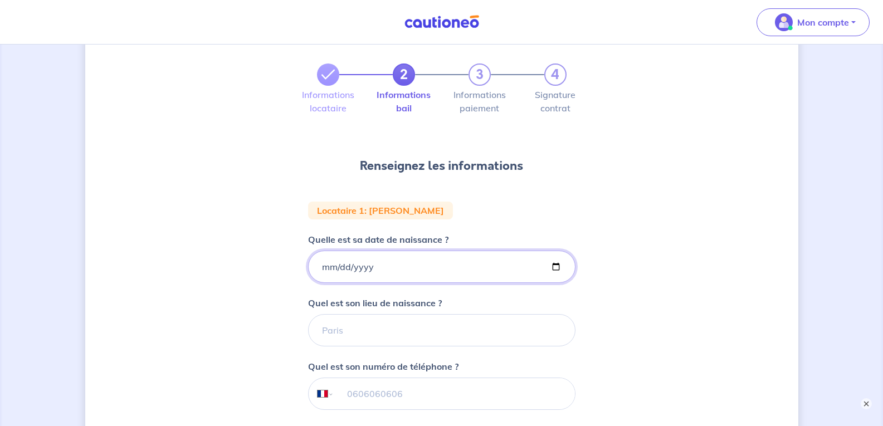
scroll to position [111, 0]
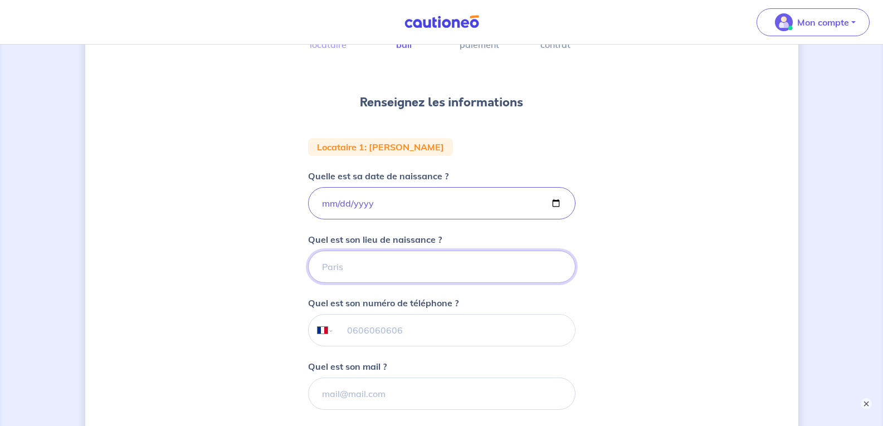
click at [324, 266] on input "Quel est son lieu de naissance ?" at bounding box center [441, 267] width 267 height 32
type input "Pau"
click at [348, 330] on input "tel" at bounding box center [454, 330] width 241 height 31
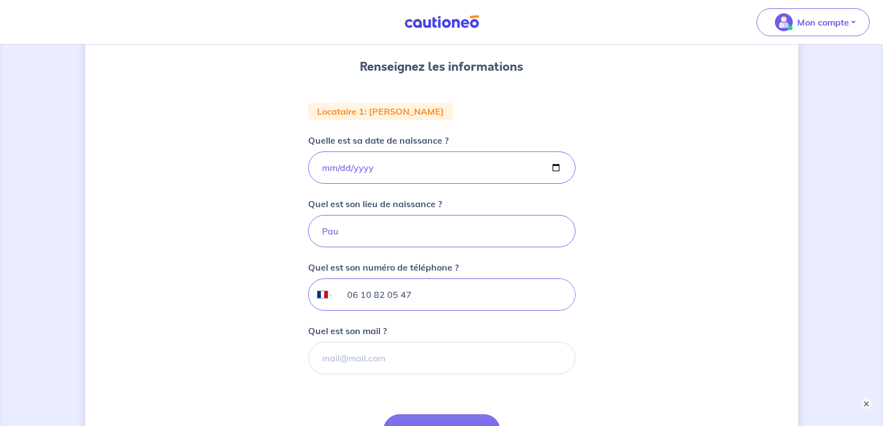
scroll to position [167, 0]
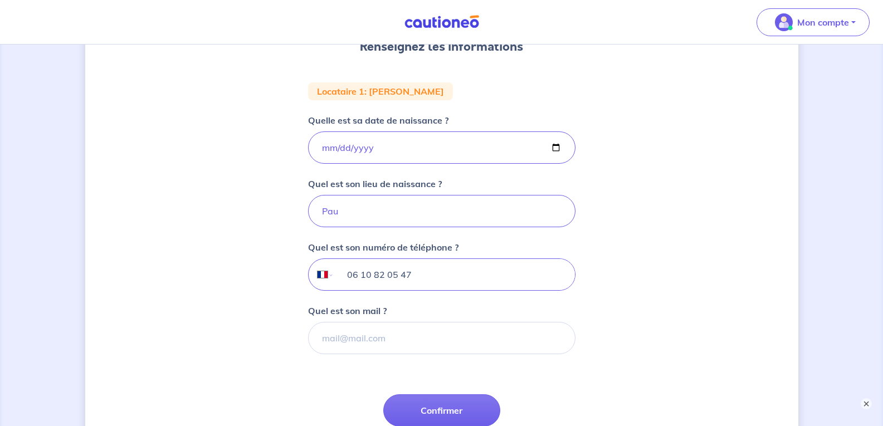
type input "06 10 82 05 47"
click at [318, 339] on input "Quel est son mail ?" at bounding box center [441, 338] width 267 height 32
click at [326, 339] on input "cmilleminvielle" at bounding box center [441, 338] width 267 height 32
click at [386, 339] on input "camilleminvielle" at bounding box center [441, 338] width 267 height 32
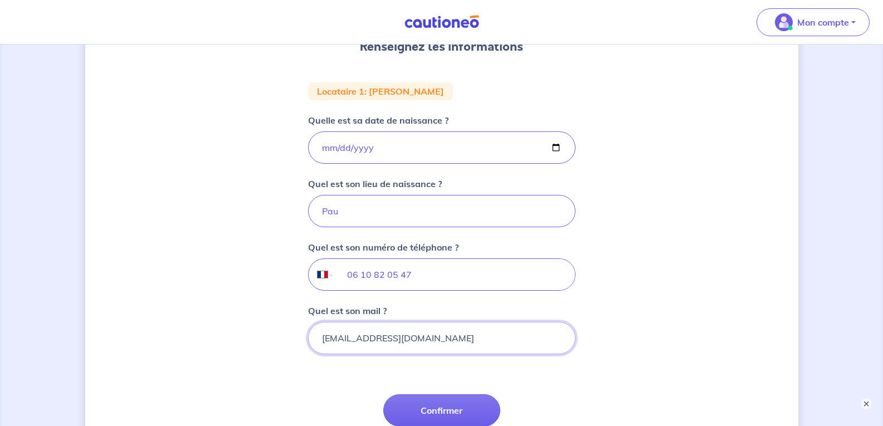
click at [426, 336] on input "[EMAIL_ADDRESS][DOMAIN_NAME]" at bounding box center [441, 338] width 267 height 32
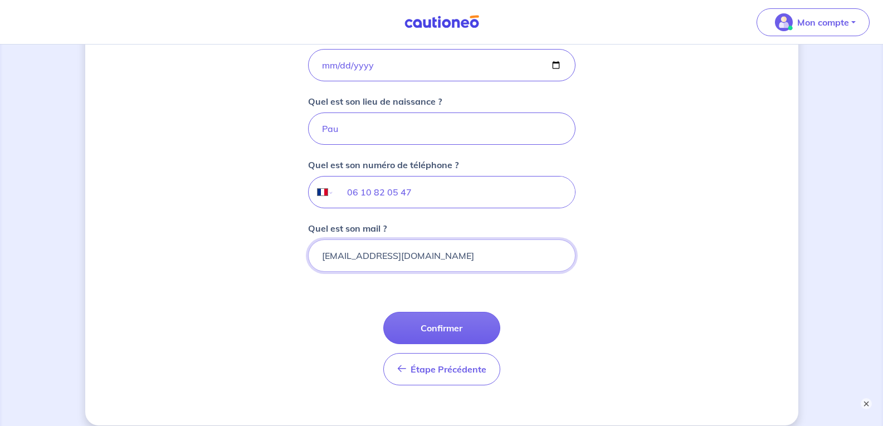
scroll to position [278, 0]
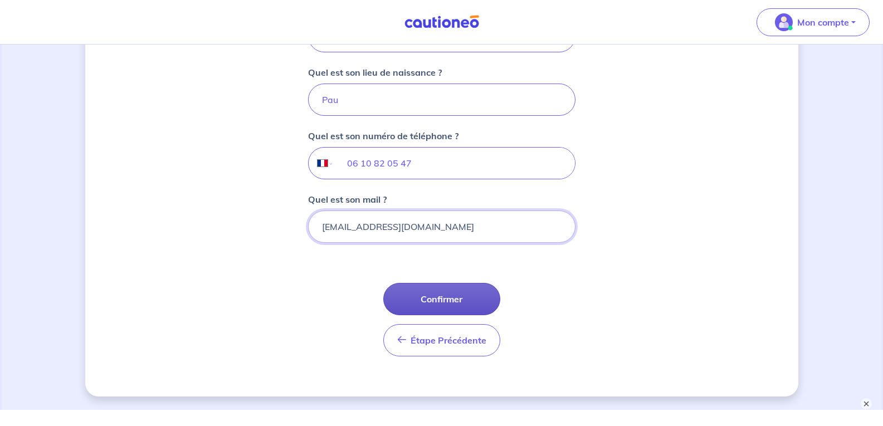
type input "[EMAIL_ADDRESS][DOMAIN_NAME]"
click at [442, 294] on button "Confirmer" at bounding box center [441, 299] width 117 height 32
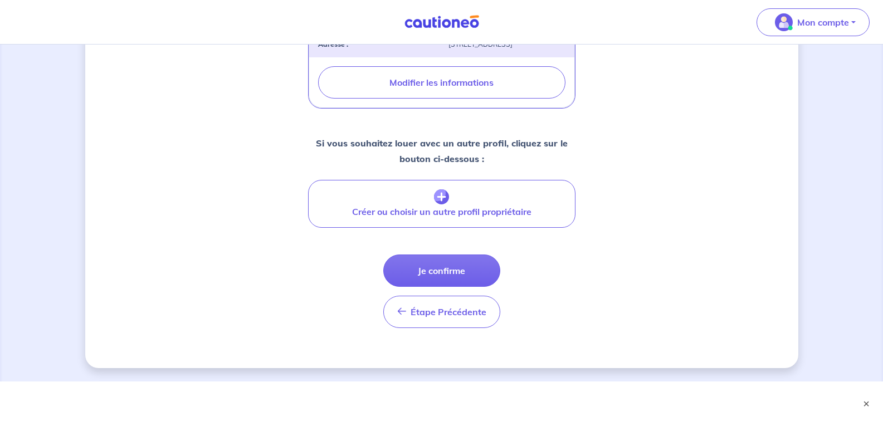
scroll to position [463, 0]
click at [432, 268] on button "Je confirme" at bounding box center [441, 271] width 117 height 32
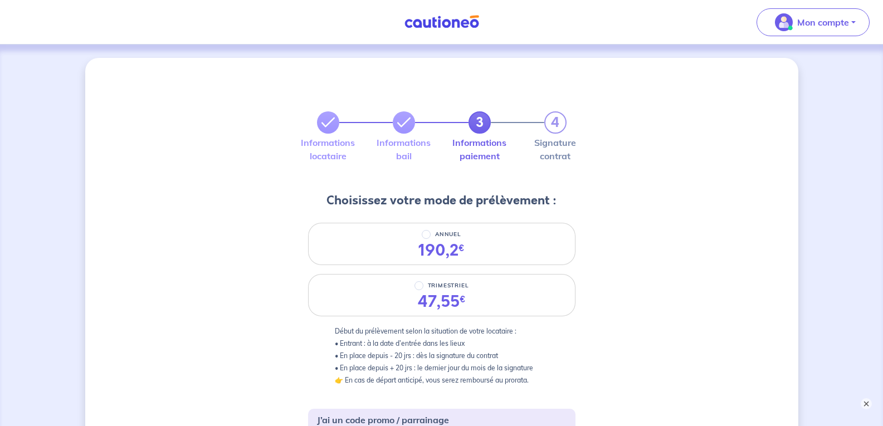
scroll to position [56, 0]
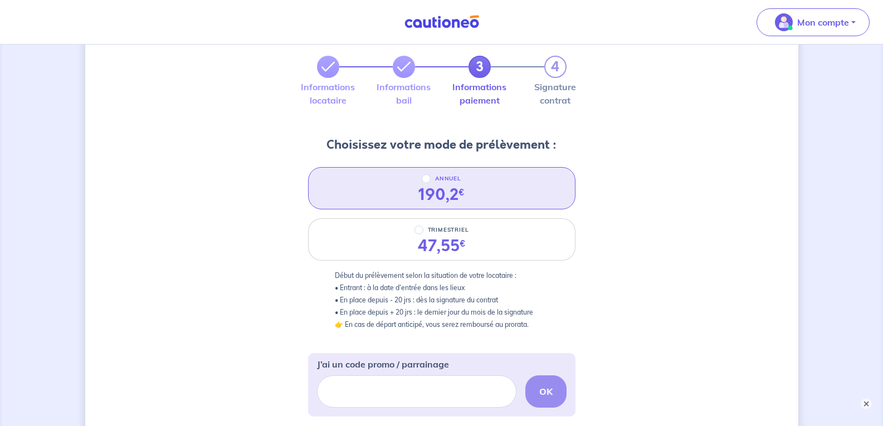
click at [431, 188] on div "190,2 €" at bounding box center [441, 194] width 46 height 19
radio input "true"
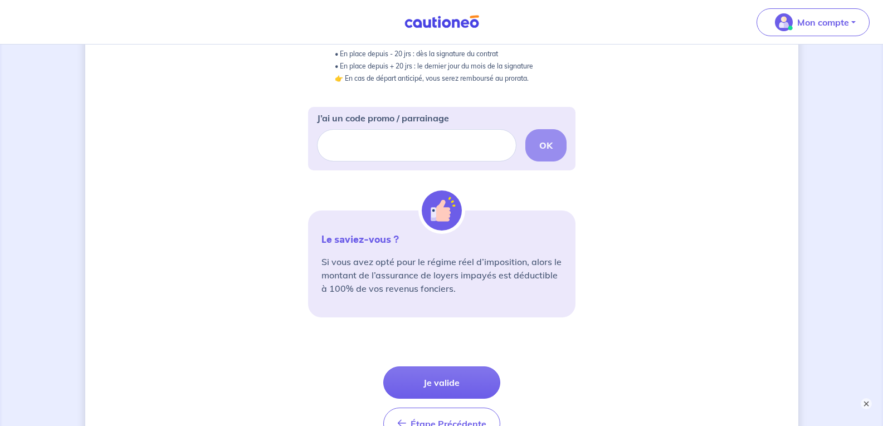
scroll to position [334, 0]
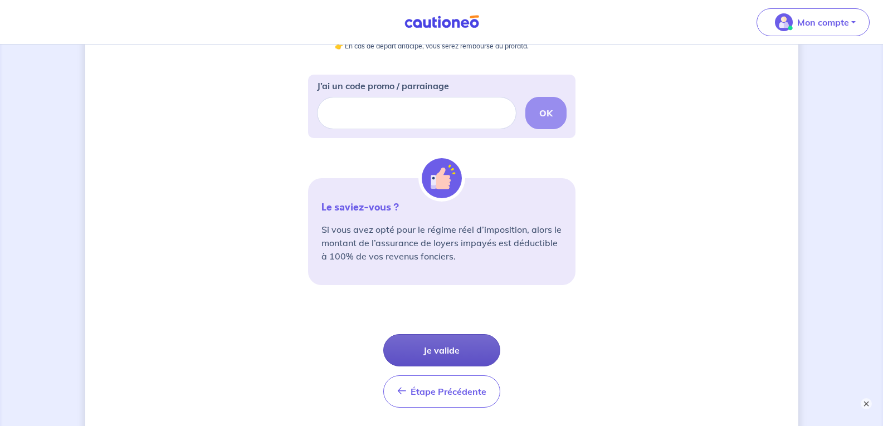
click at [426, 347] on button "Je valide" at bounding box center [441, 350] width 117 height 32
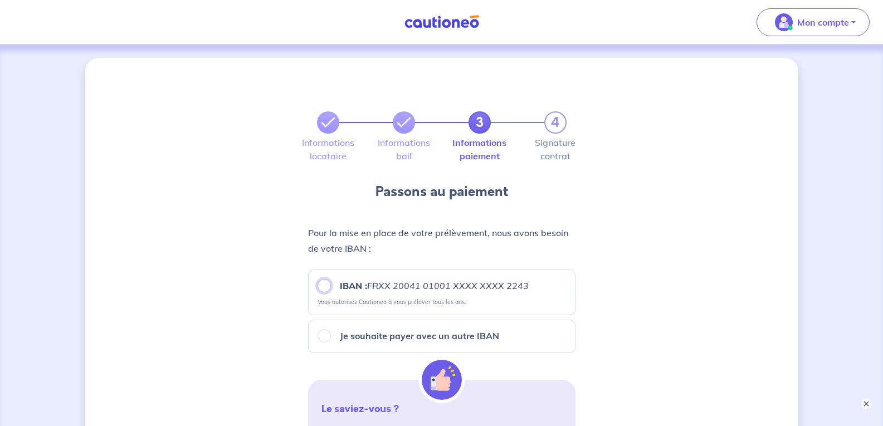
click at [321, 282] on input "IBAN : FRXX [FINANCIAL_ID] XXXX XXXX 2243" at bounding box center [323, 285] width 13 height 13
radio input "true"
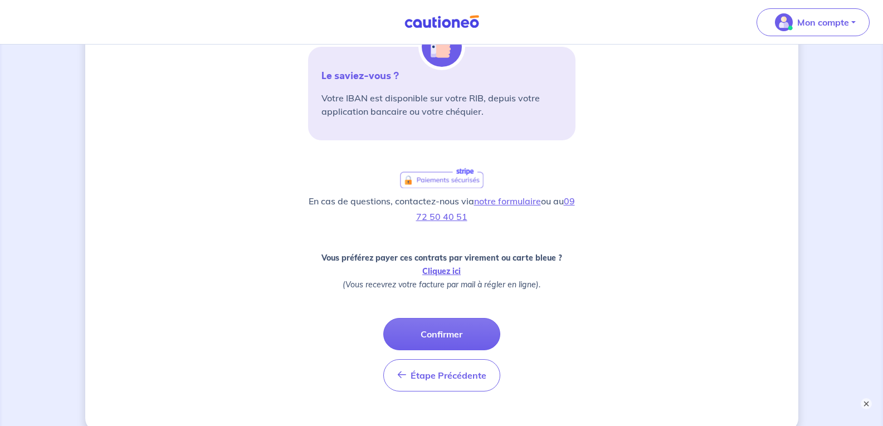
scroll to position [334, 0]
click at [431, 330] on button "Confirmer" at bounding box center [441, 333] width 117 height 32
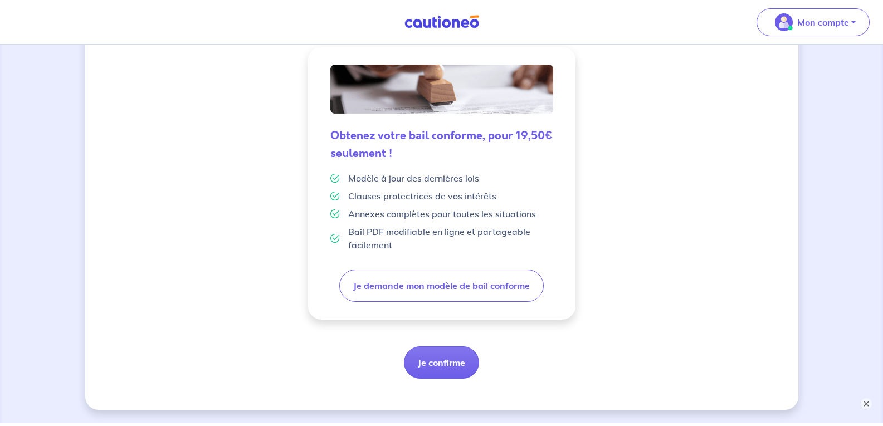
scroll to position [320, 0]
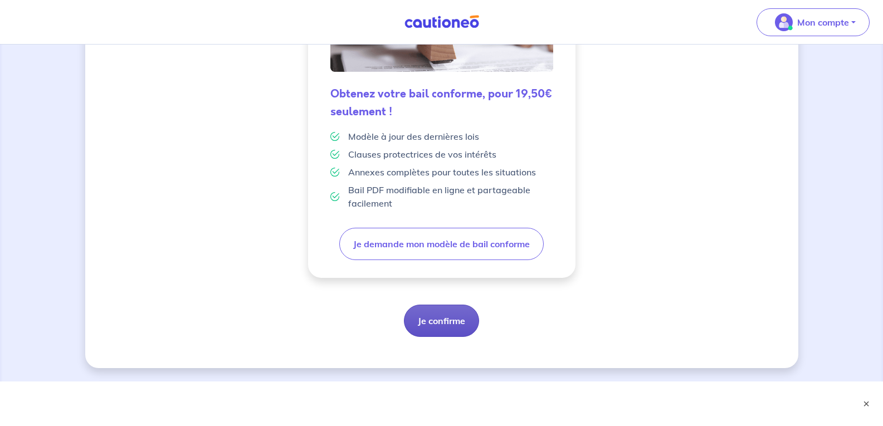
click at [428, 315] on button "Je confirme" at bounding box center [441, 321] width 75 height 32
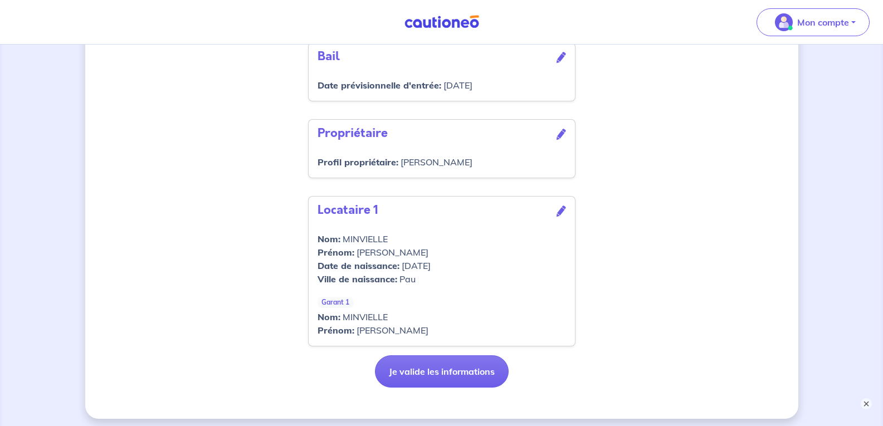
scroll to position [441, 0]
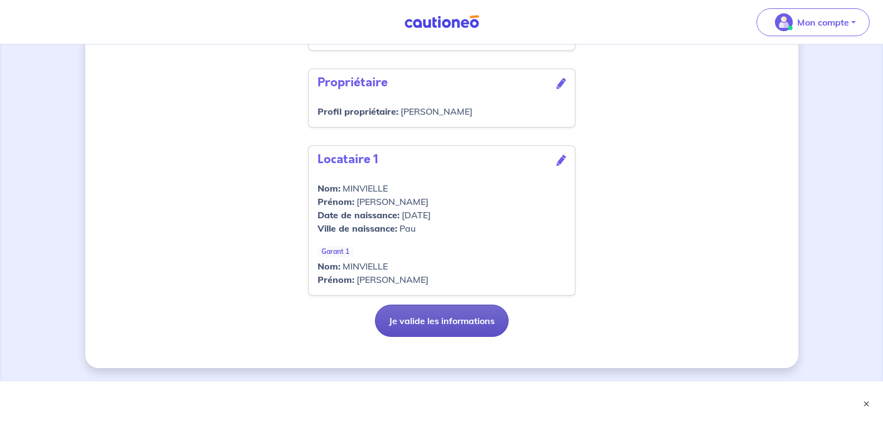
click at [429, 320] on button "Je valide les informations" at bounding box center [442, 321] width 134 height 32
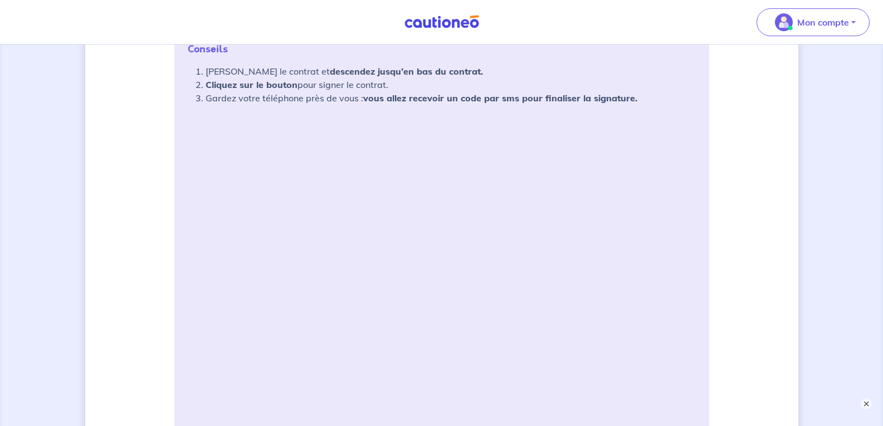
scroll to position [167, 0]
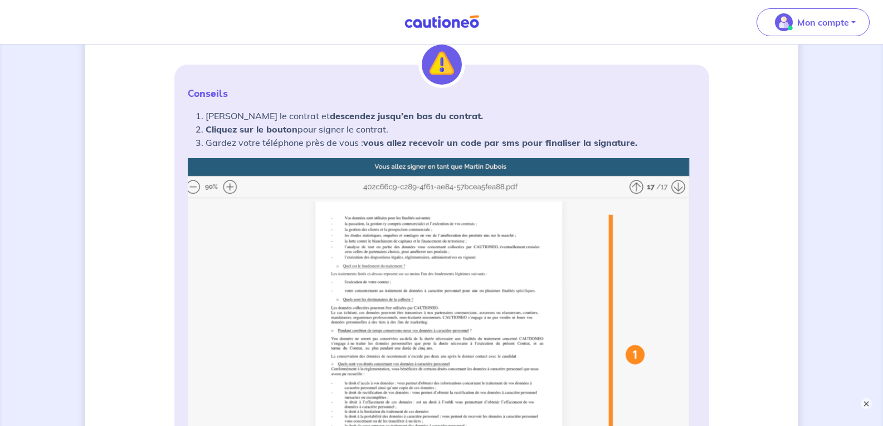
click at [227, 186] on img at bounding box center [442, 379] width 508 height 442
click at [229, 188] on img at bounding box center [442, 379] width 508 height 442
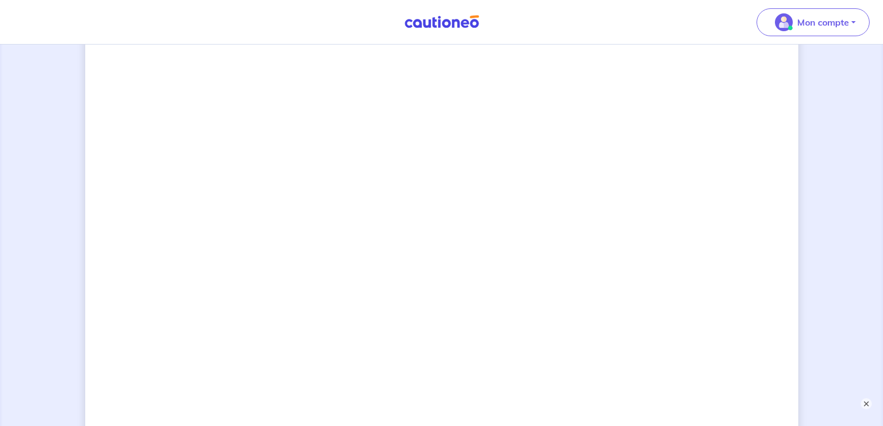
scroll to position [846, 0]
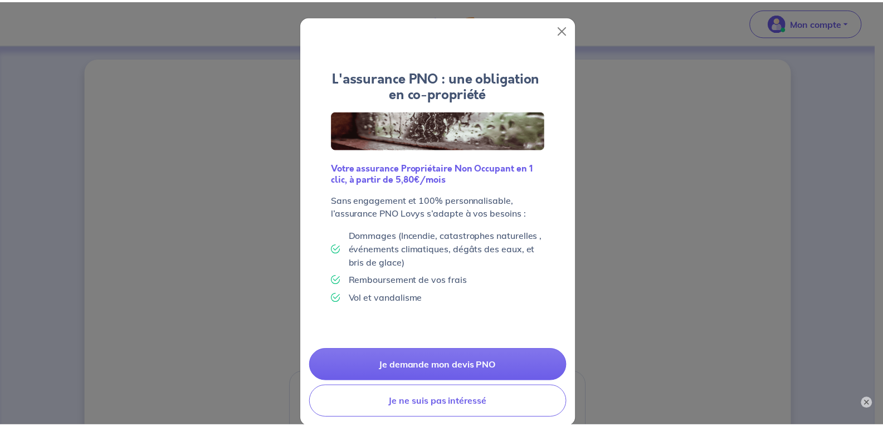
scroll to position [17, 0]
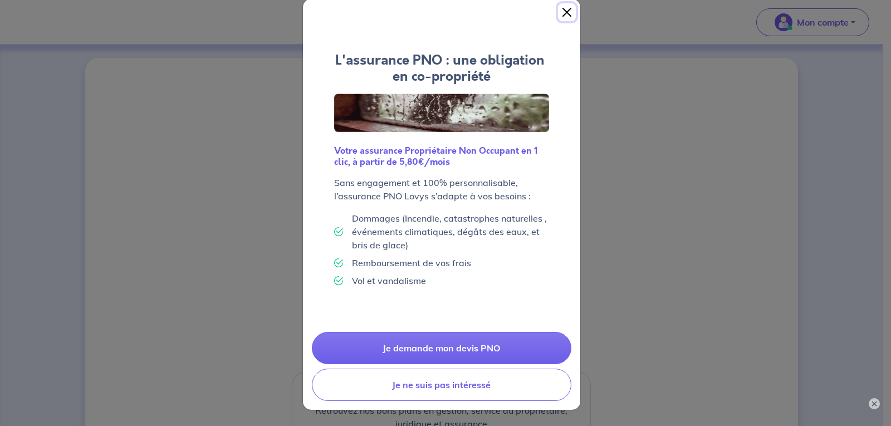
click at [563, 8] on button "Close" at bounding box center [567, 12] width 18 height 18
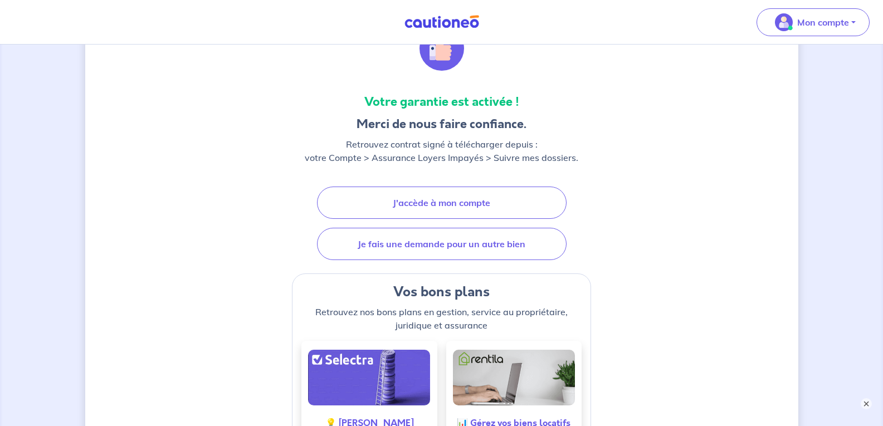
scroll to position [0, 0]
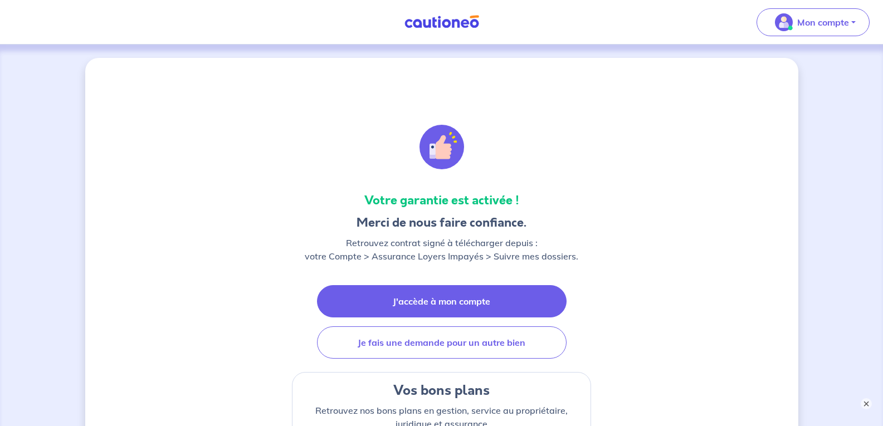
click at [433, 301] on link "J'accède à mon compte" at bounding box center [442, 301] width 250 height 32
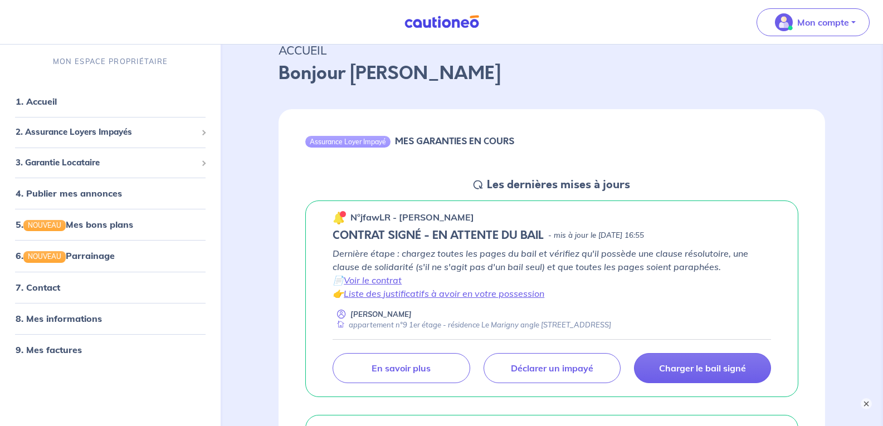
scroll to position [111, 0]
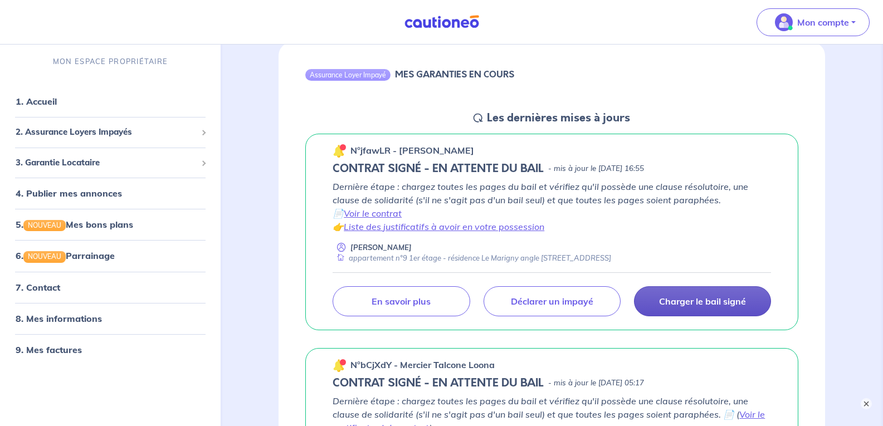
click at [692, 301] on p "Charger le bail signé" at bounding box center [702, 301] width 87 height 11
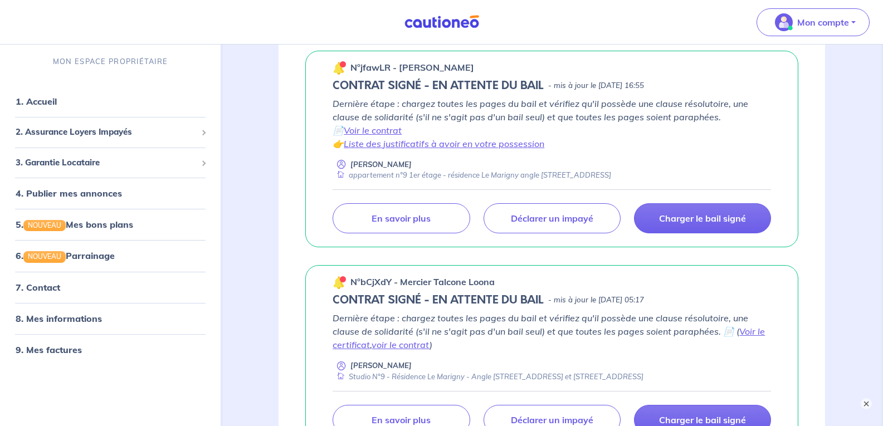
scroll to position [334, 0]
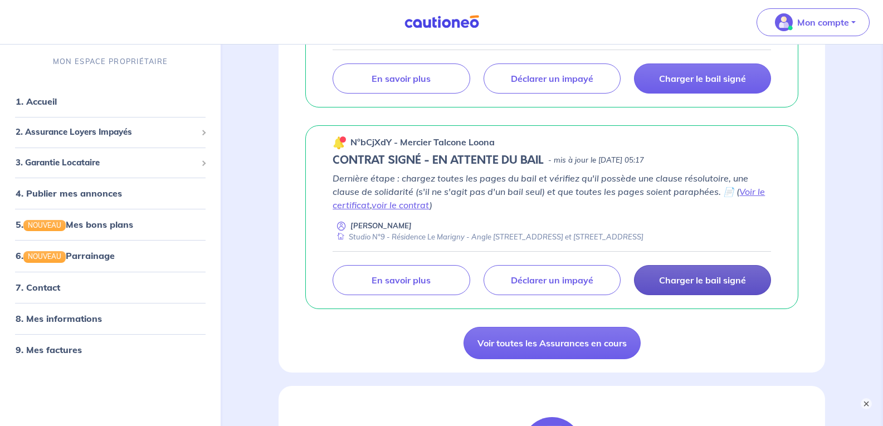
click at [686, 278] on p "Charger le bail signé" at bounding box center [702, 280] width 87 height 11
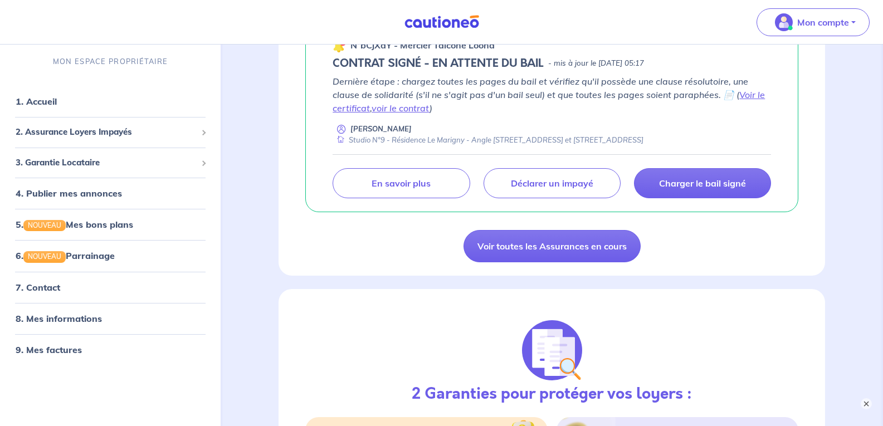
scroll to position [446, 0]
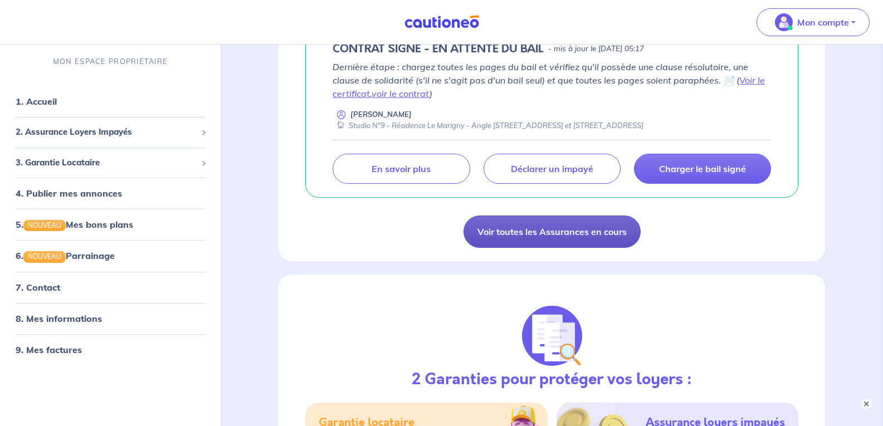
click at [545, 228] on link "Voir toutes les Assurances en cours" at bounding box center [551, 232] width 177 height 32
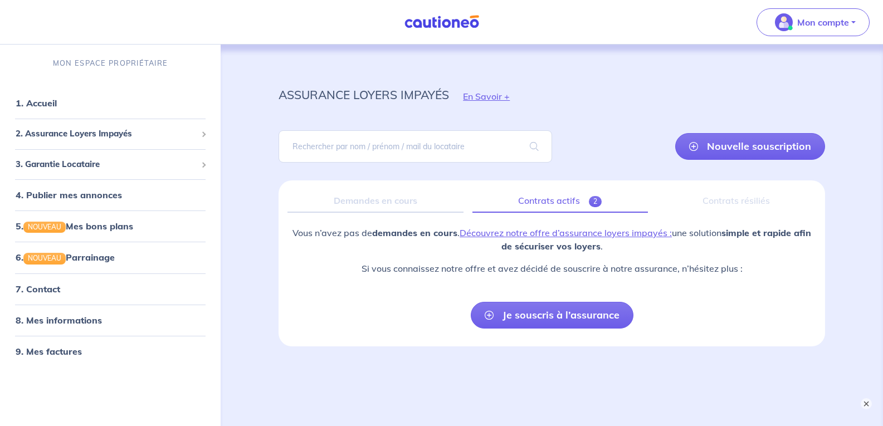
click at [564, 198] on link "Contrats actifs 2" at bounding box center [559, 200] width 175 height 23
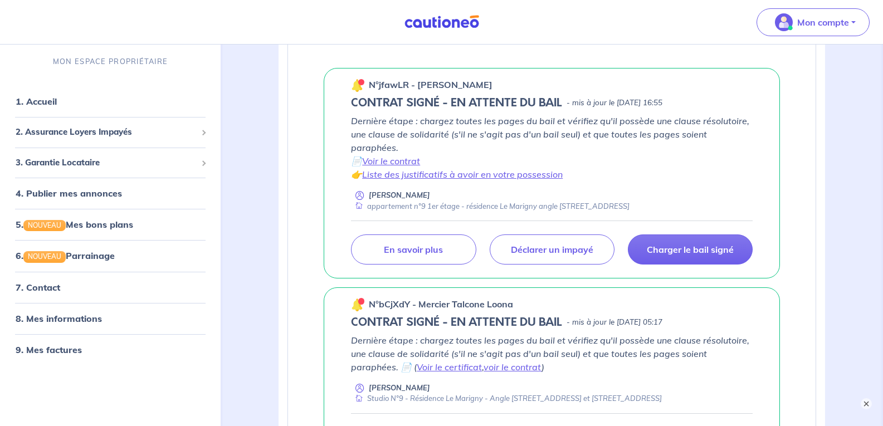
scroll to position [181, 0]
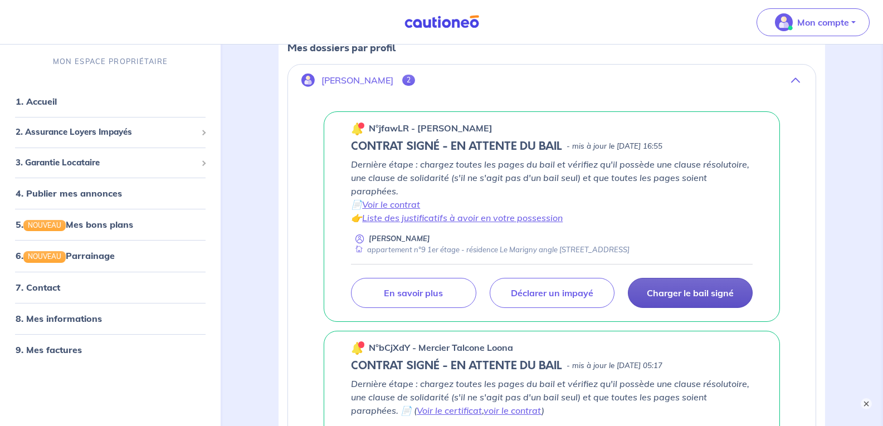
click at [682, 294] on p "Charger le bail signé" at bounding box center [690, 292] width 87 height 11
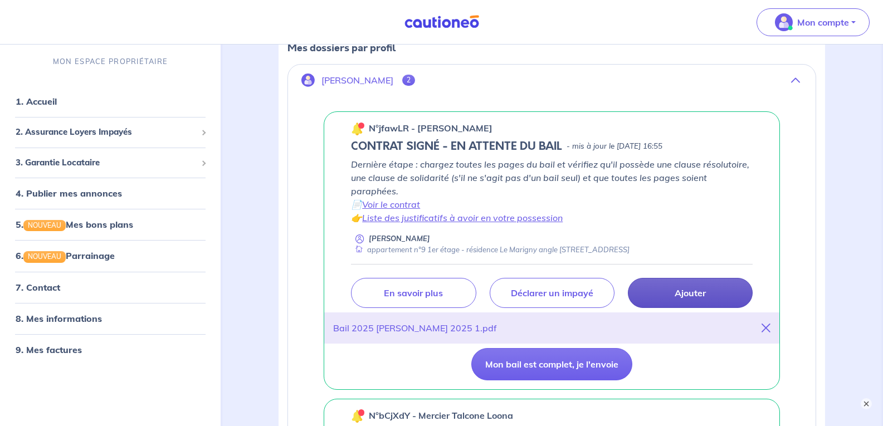
click at [675, 290] on p "Ajouter" at bounding box center [689, 292] width 31 height 11
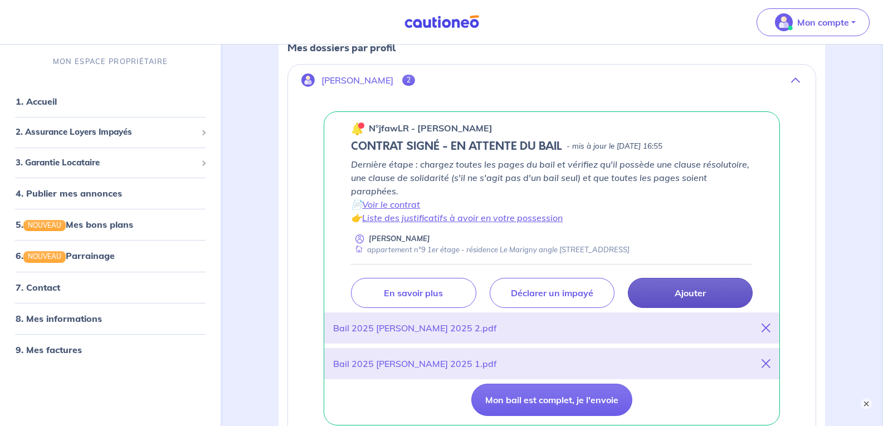
click at [679, 292] on p "Ajouter" at bounding box center [689, 292] width 31 height 11
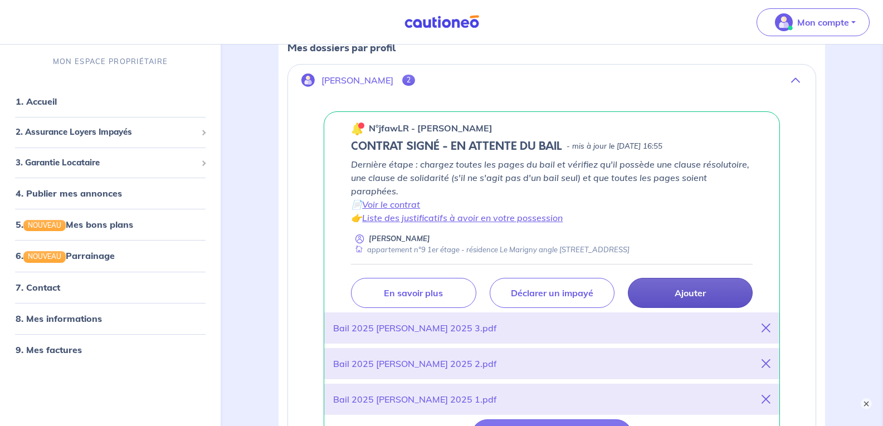
click at [677, 290] on p "Ajouter" at bounding box center [689, 292] width 31 height 11
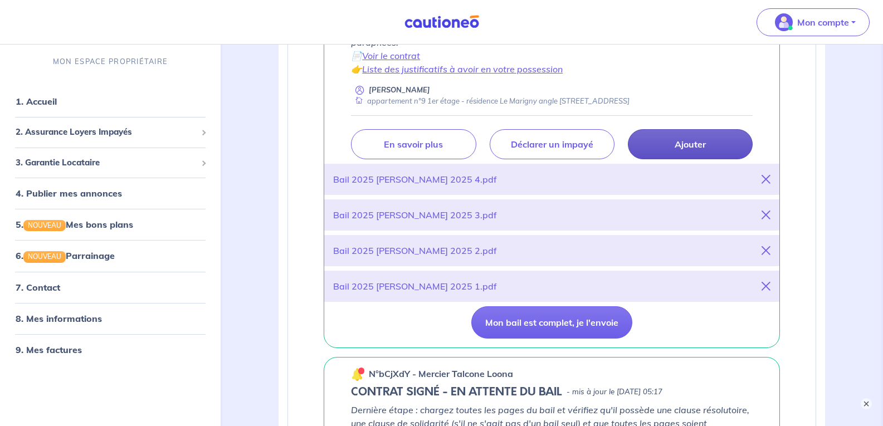
scroll to position [348, 0]
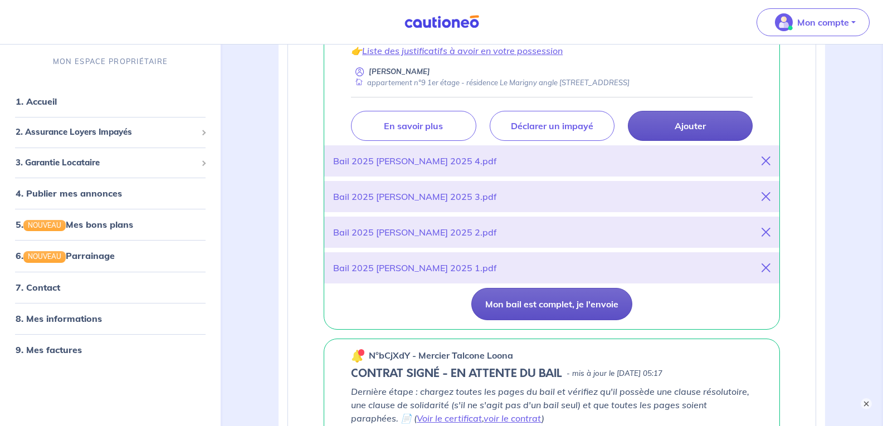
click at [541, 304] on button "Mon bail est complet, je l'envoie" at bounding box center [551, 304] width 161 height 32
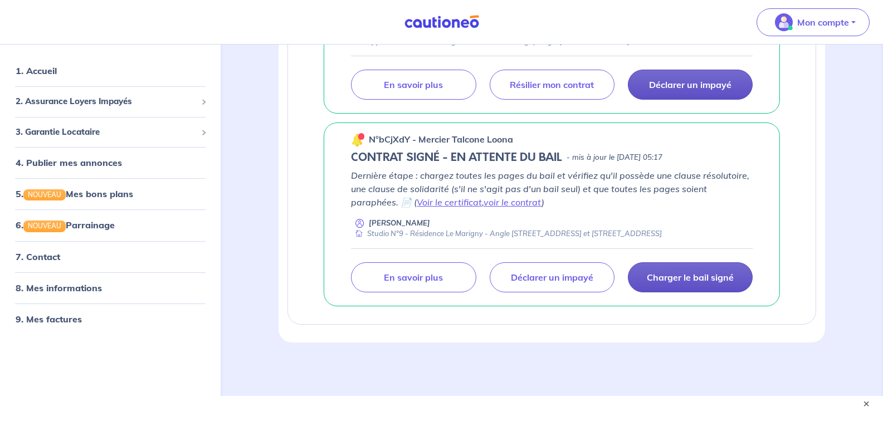
click at [690, 275] on p "Charger le bail signé" at bounding box center [690, 277] width 87 height 11
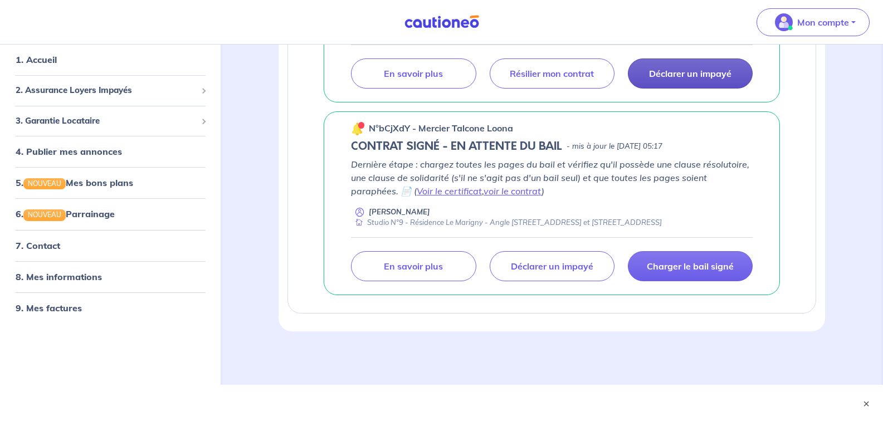
scroll to position [363, 0]
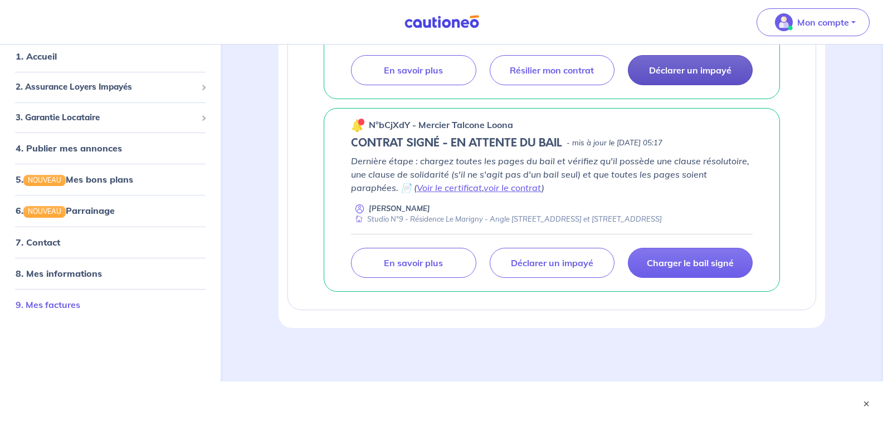
click at [41, 301] on link "9. Mes factures" at bounding box center [48, 304] width 65 height 11
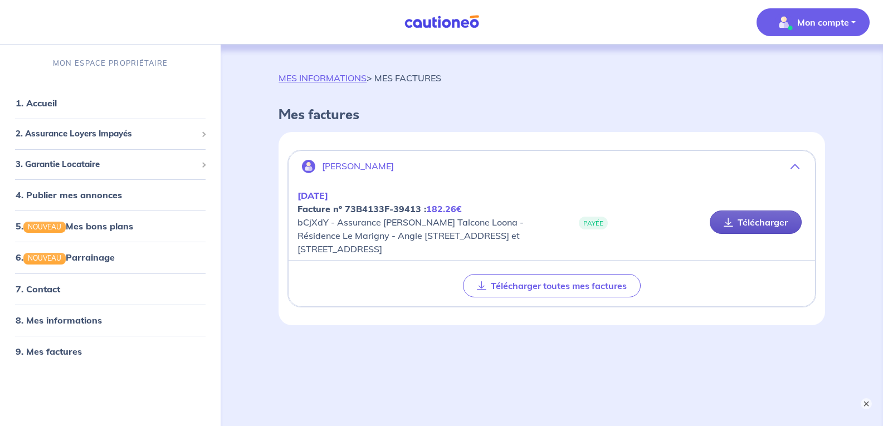
click at [759, 218] on link "Télécharger" at bounding box center [756, 222] width 92 height 23
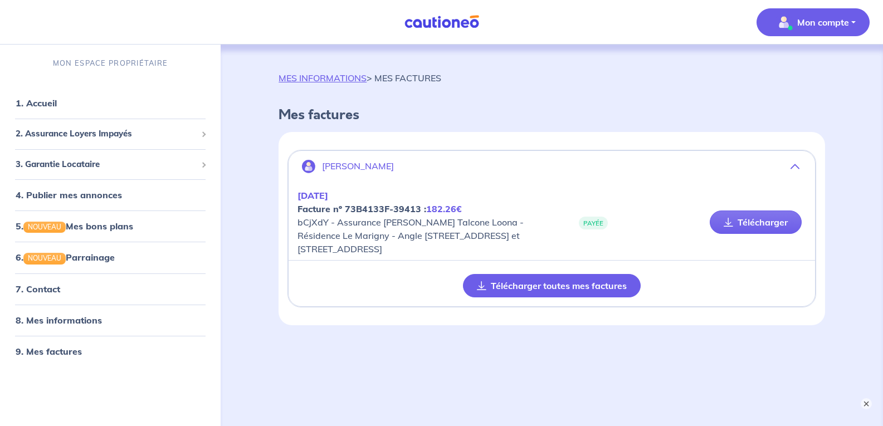
click at [538, 285] on button "Télécharger toutes mes factures" at bounding box center [552, 285] width 178 height 23
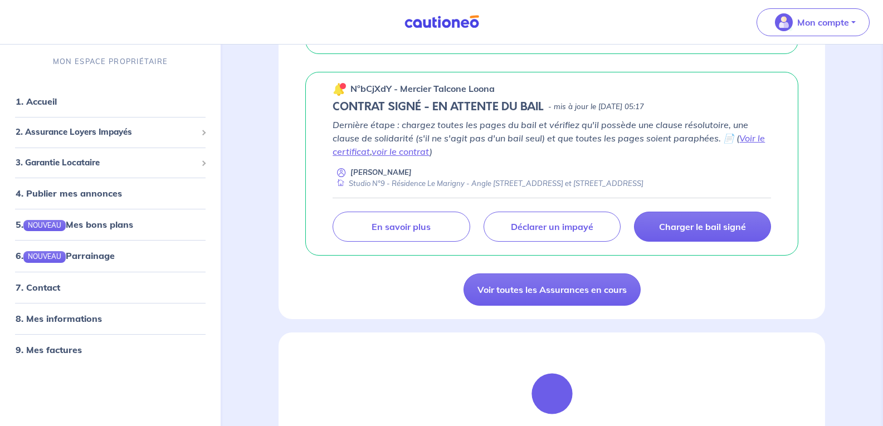
scroll to position [390, 0]
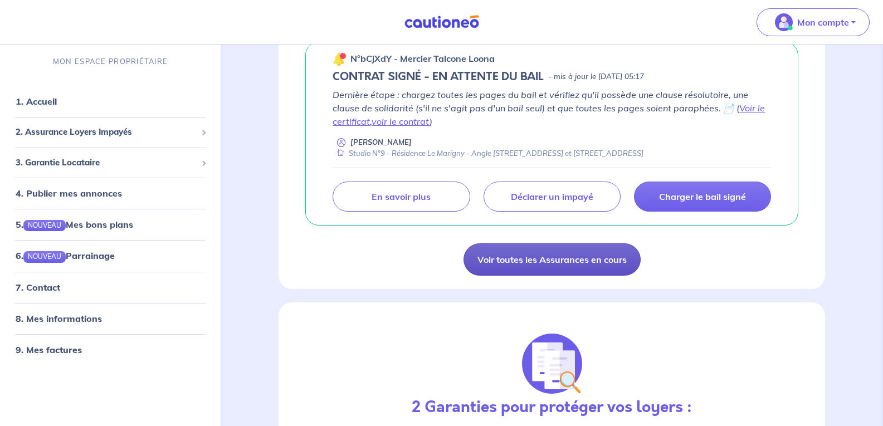
click at [543, 254] on link "Voir toutes les Assurances en cours" at bounding box center [551, 259] width 177 height 32
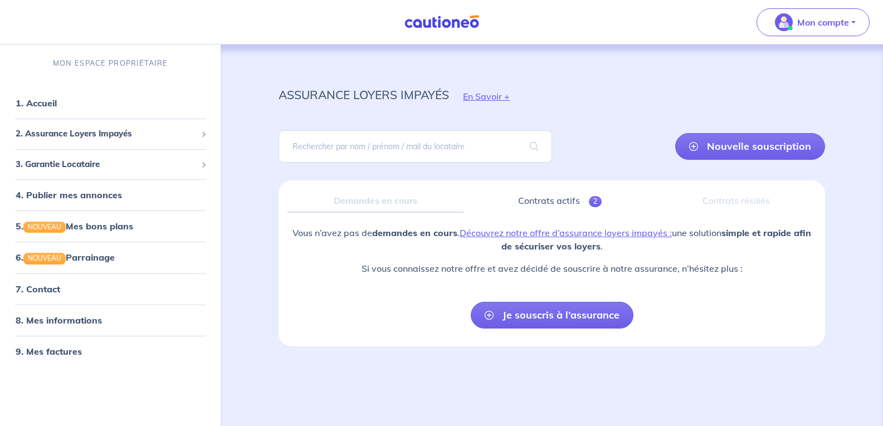
scroll to position [2, 0]
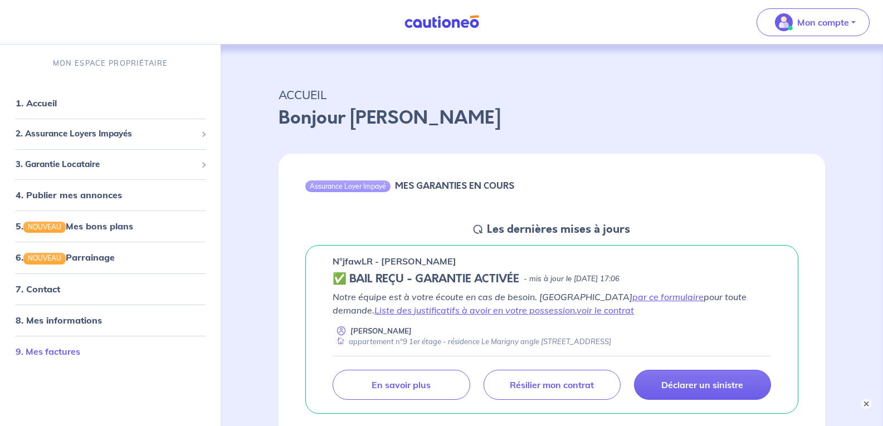
click at [59, 348] on link "9. Mes factures" at bounding box center [48, 351] width 65 height 11
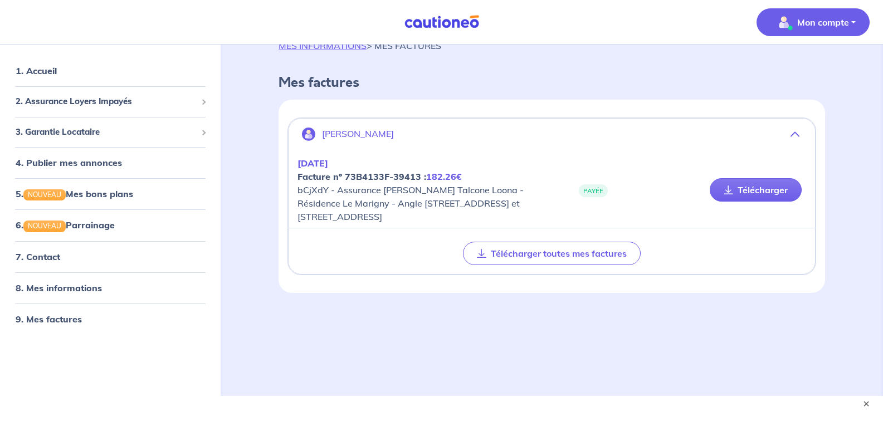
scroll to position [47, 0]
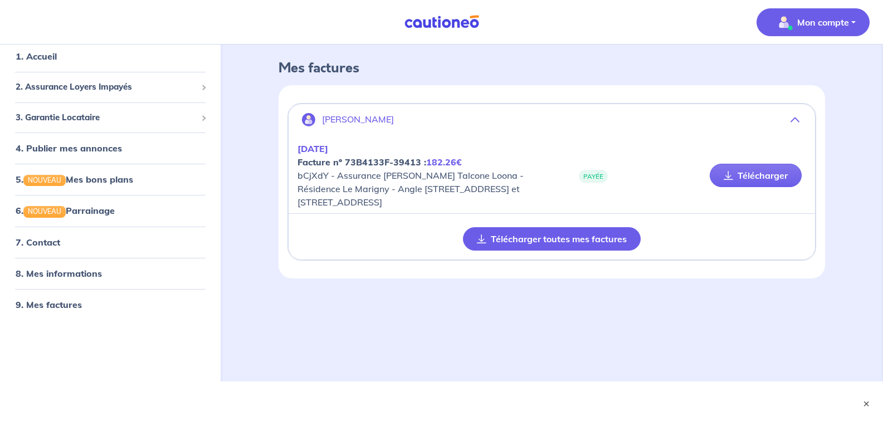
click at [529, 239] on button "Télécharger toutes mes factures" at bounding box center [552, 238] width 178 height 23
